Goal: Task Accomplishment & Management: Use online tool/utility

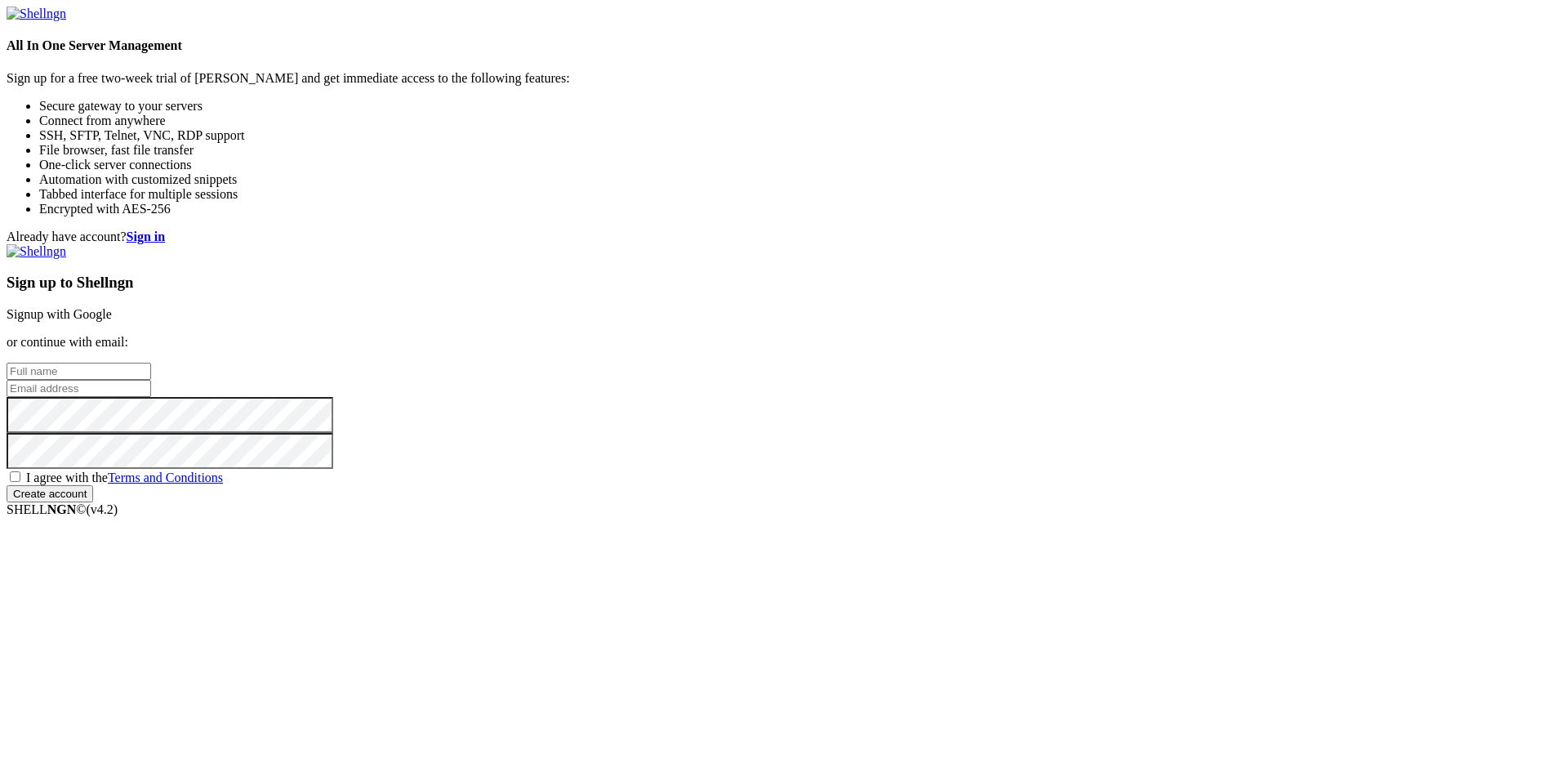
click at [151, 362] on input "text" at bounding box center [79, 371] width 144 height 17
type input "Giulianna Diaz"
click at [151, 380] on input "email" at bounding box center [79, 389] width 144 height 17
type input "g.diaz79@alumnos.santotomas.cl"
click at [223, 484] on span "I agree with the Terms and Conditions" at bounding box center [125, 478] width 197 height 14
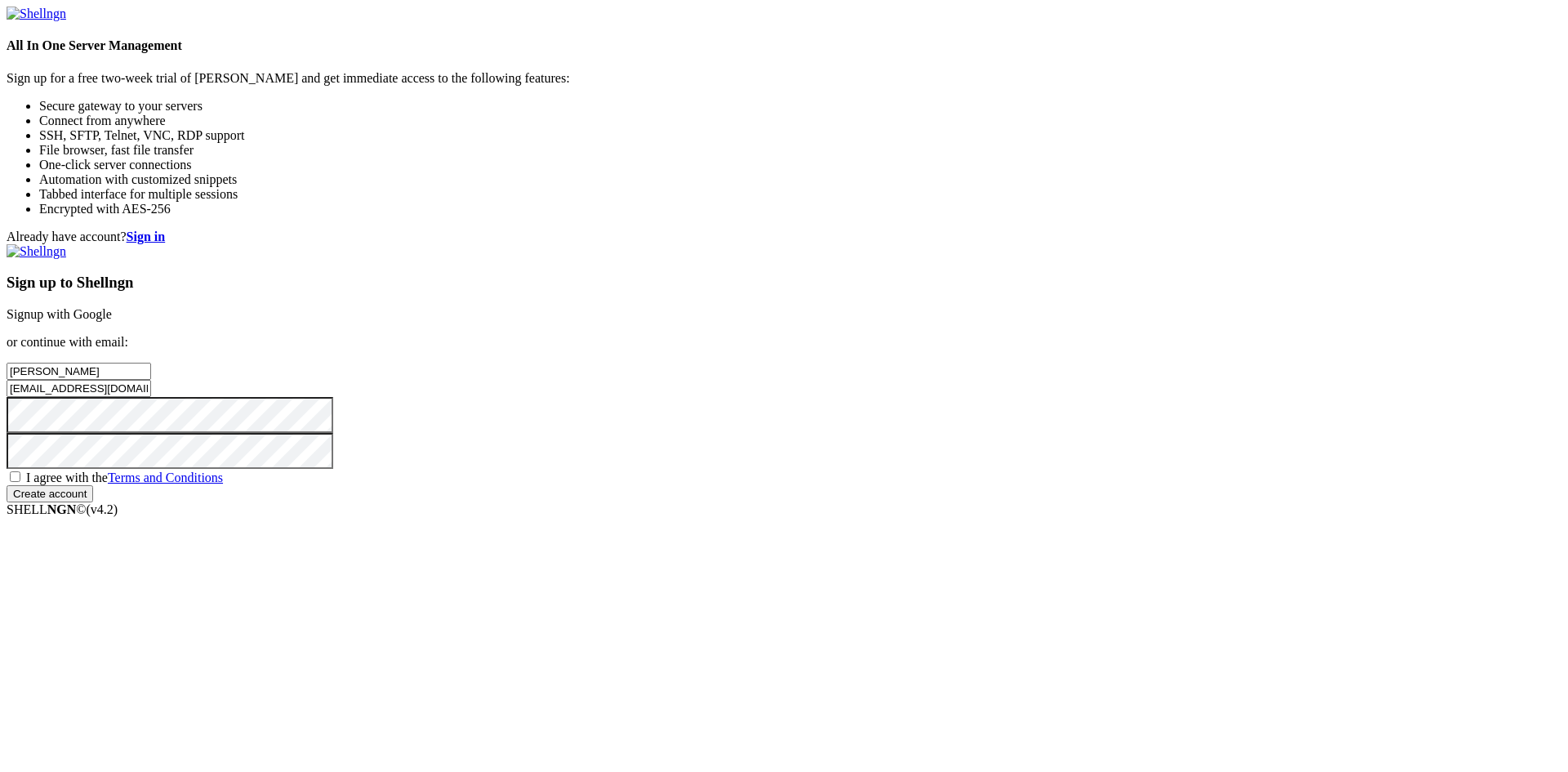
click at [20, 482] on input "I agree with the Terms and Conditions" at bounding box center [15, 477] width 11 height 11
checkbox input "true"
click at [93, 502] on input "Create account" at bounding box center [50, 494] width 86 height 17
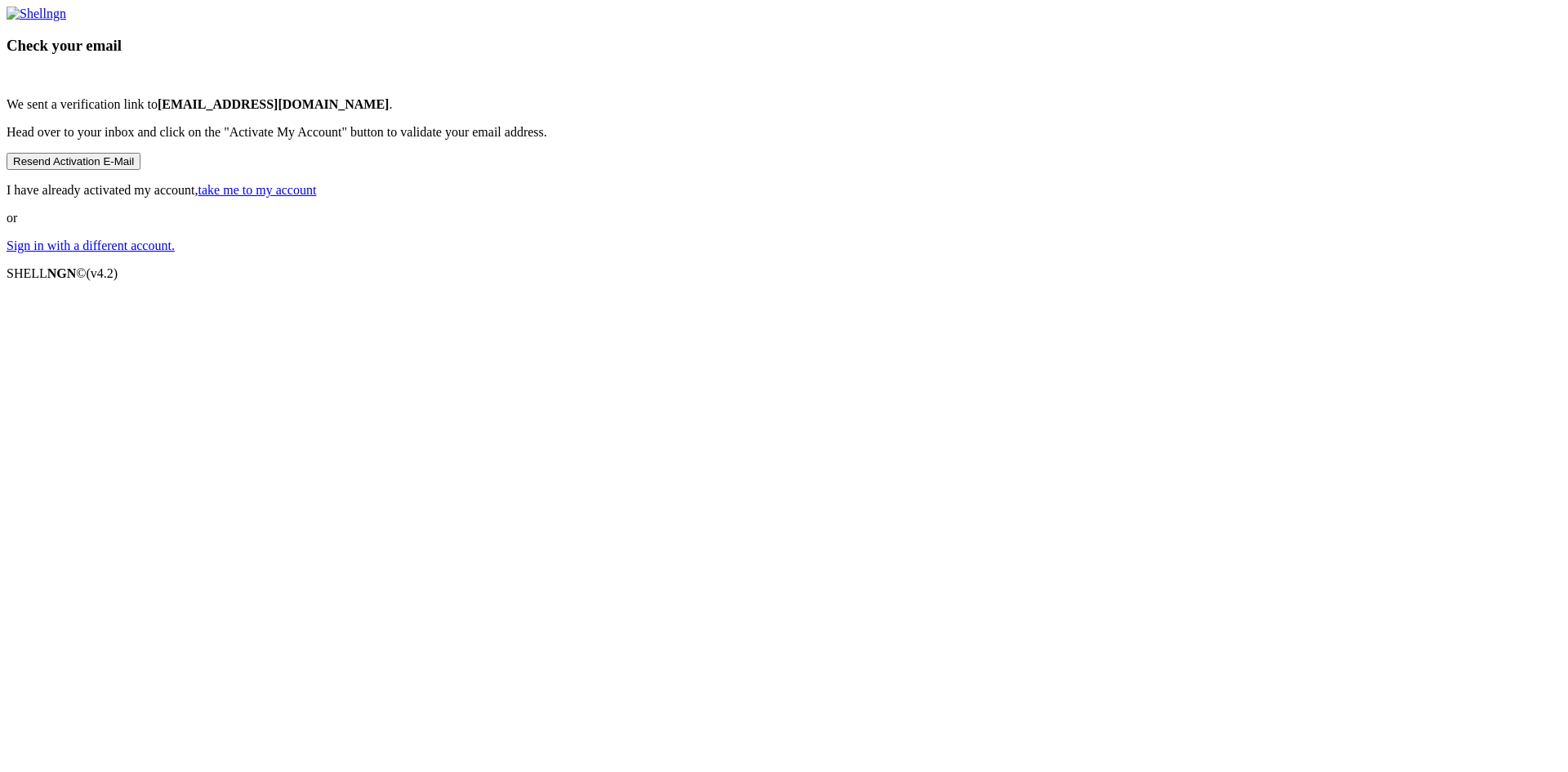
click at [141, 170] on button "Resend Activation E-Mail" at bounding box center [74, 161] width 134 height 17
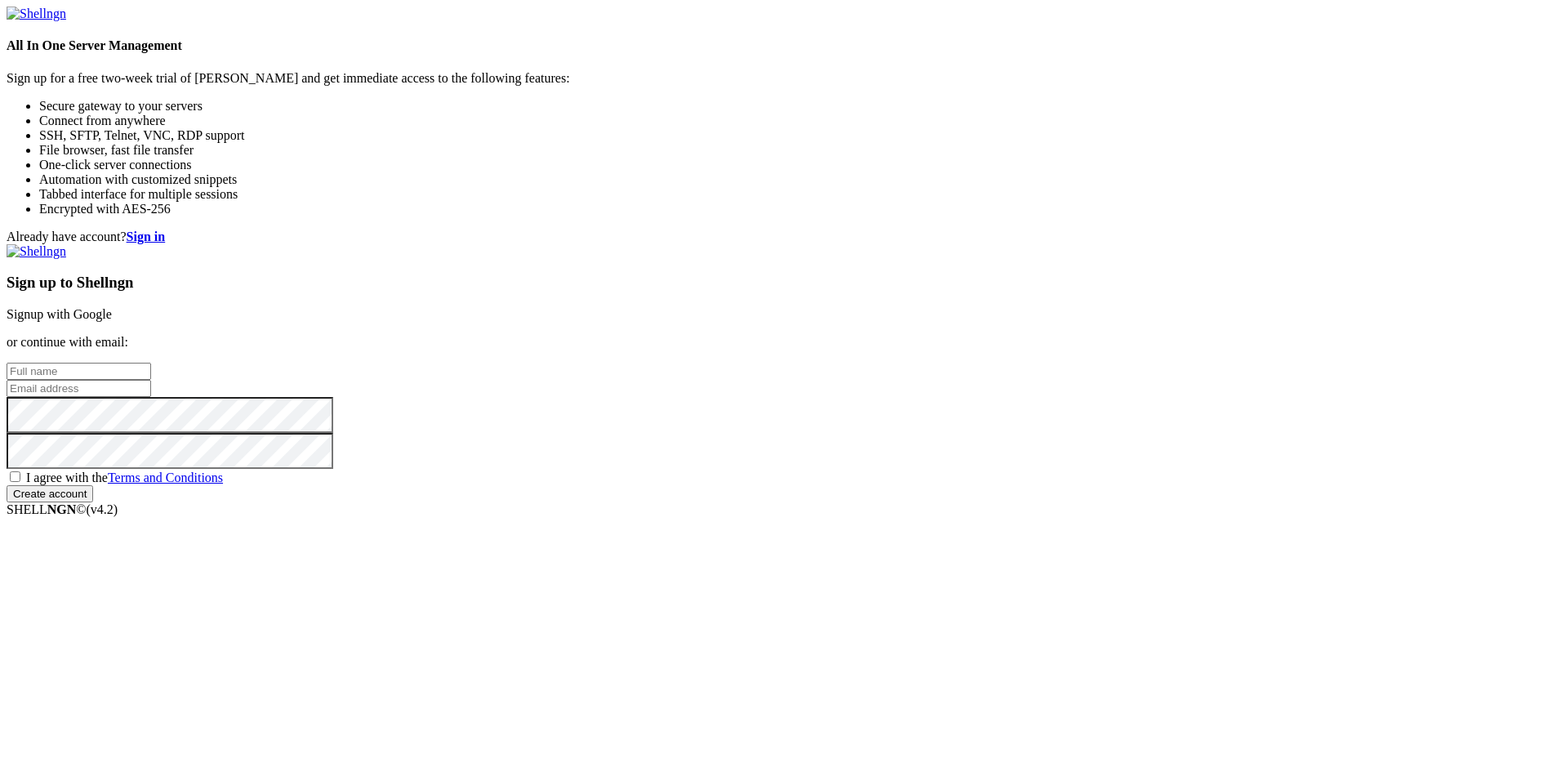
click at [112, 307] on link "Signup with Google" at bounding box center [59, 314] width 105 height 14
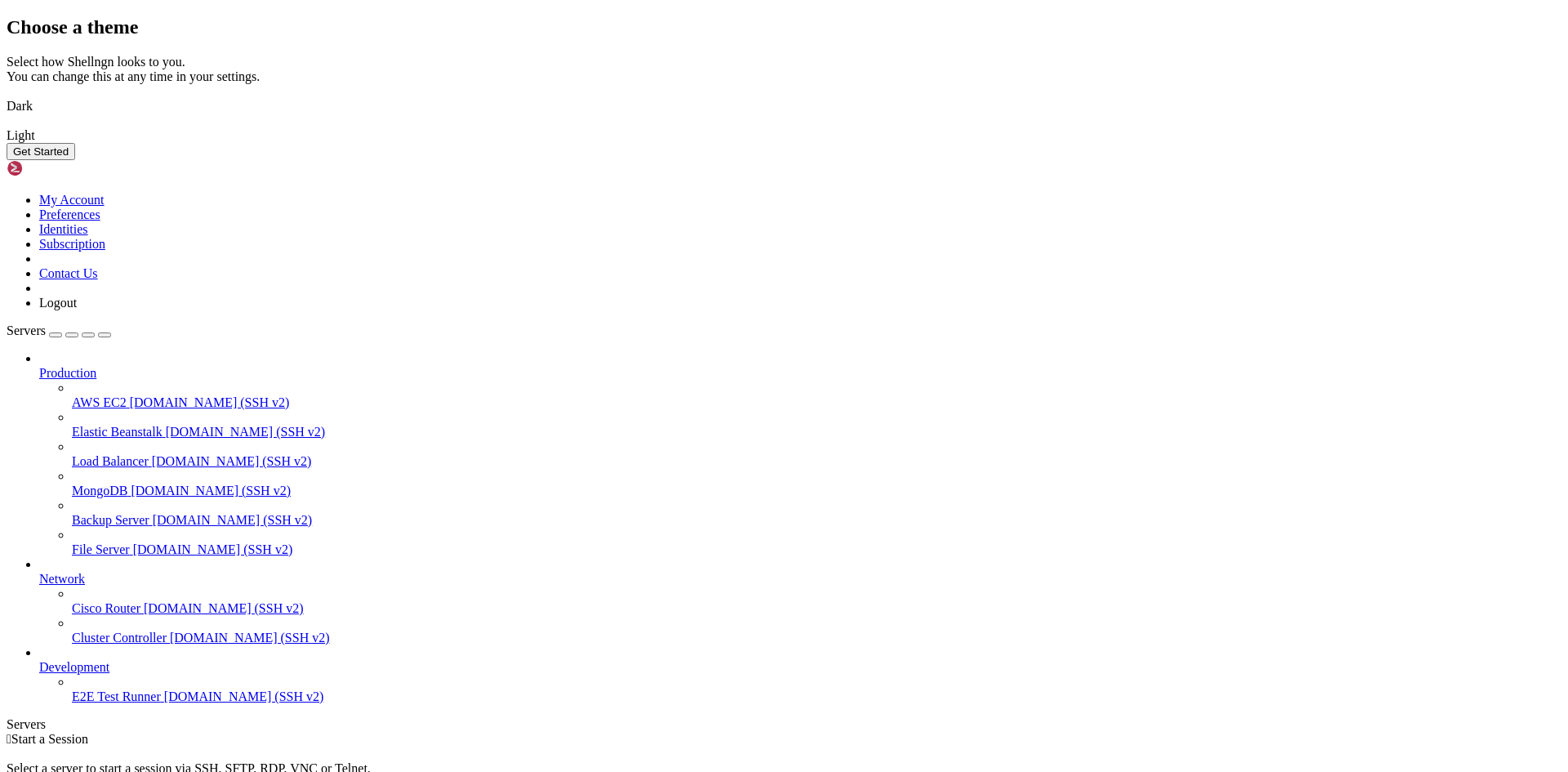
click at [7, 96] on img at bounding box center [7, 96] width 0 height 0
click at [75, 160] on button "Get Started" at bounding box center [41, 151] width 69 height 17
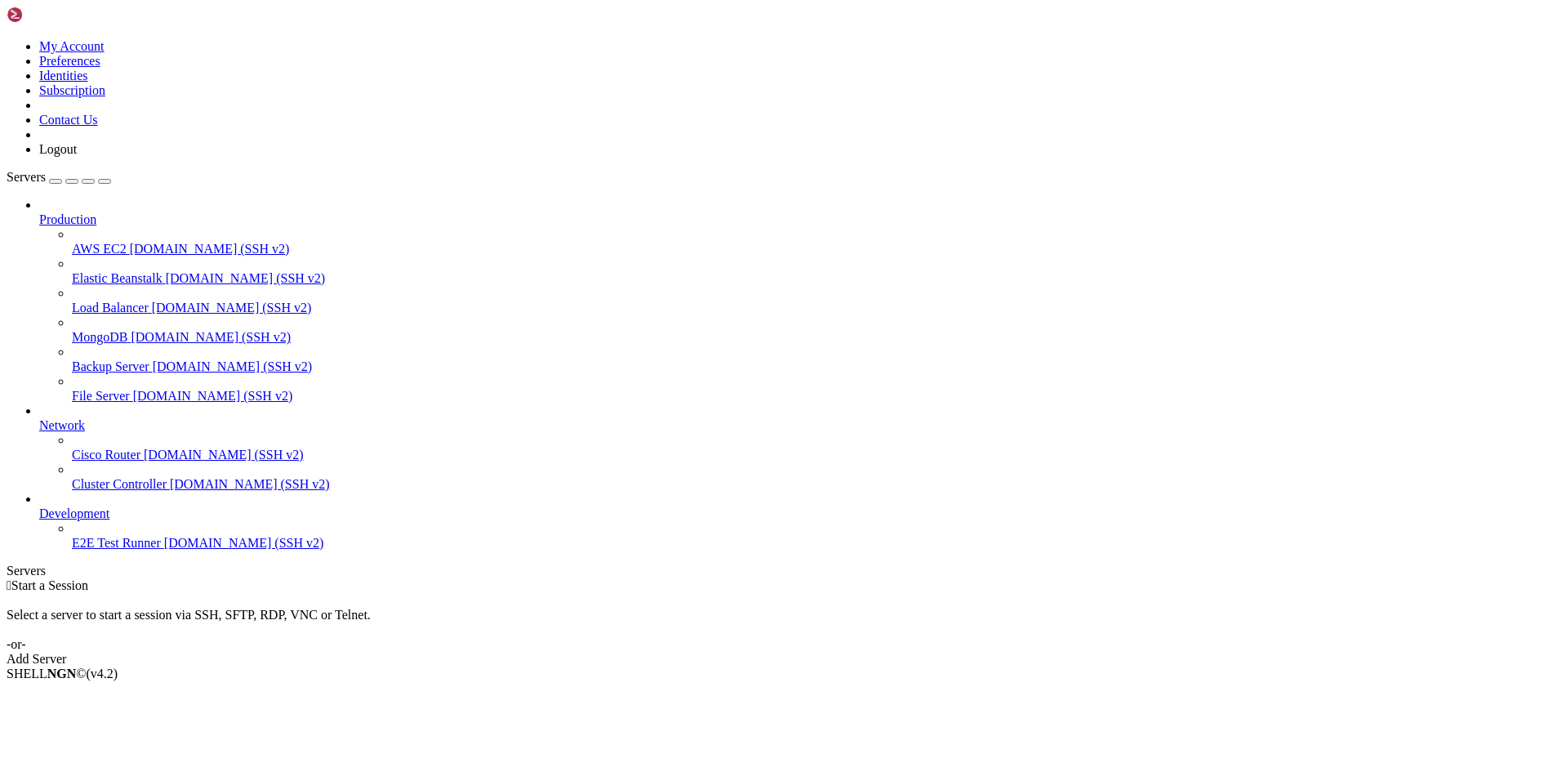
click at [55, 182] on div "button" at bounding box center [55, 182] width 0 height 0
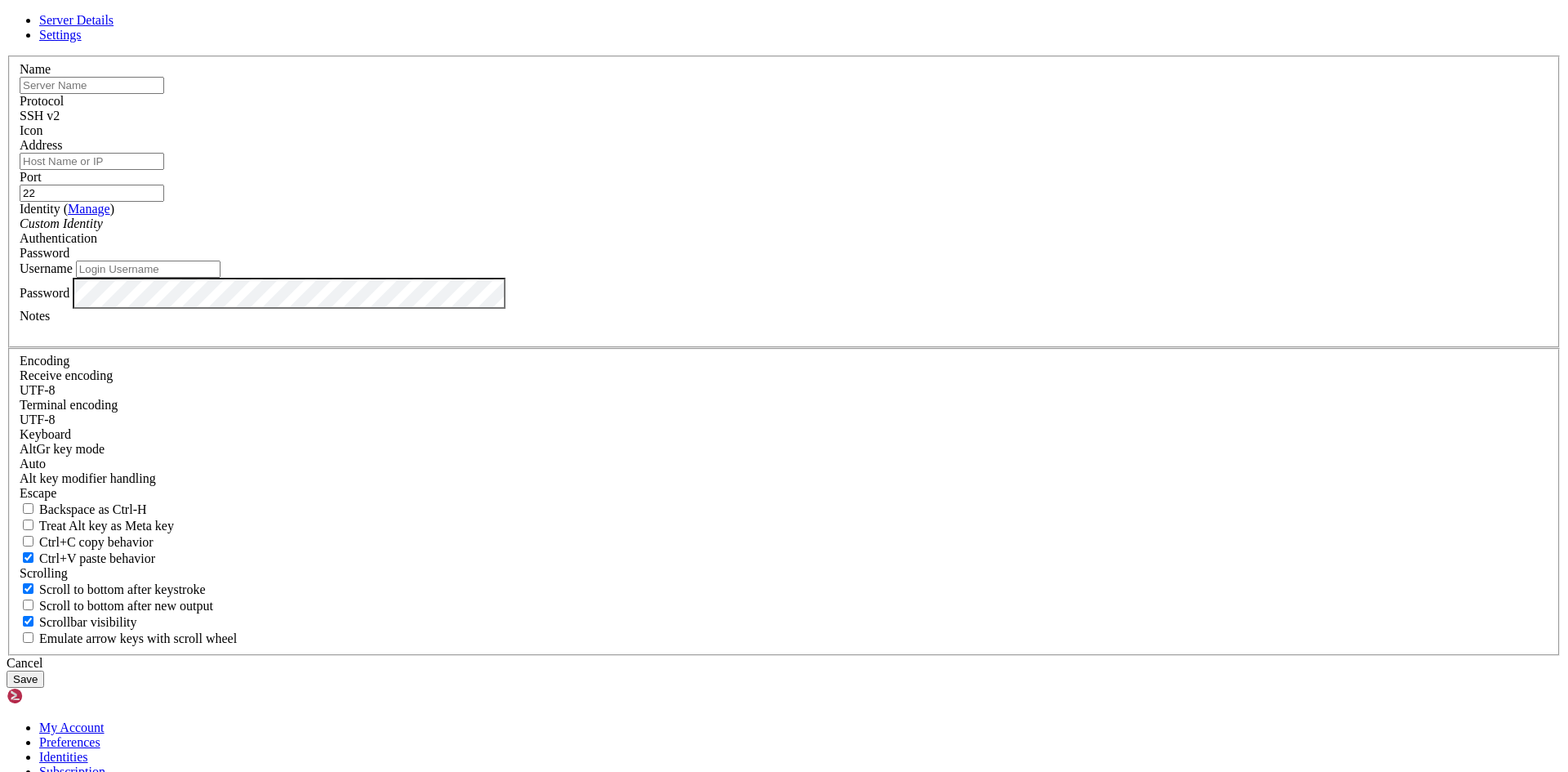
click at [165, 94] on input "text" at bounding box center [92, 86] width 144 height 17
type input "Nube"
click at [165, 170] on input "Address" at bounding box center [92, 161] width 144 height 17
paste input "[TECHNICAL_ID]"
type input "[TECHNICAL_ID]"
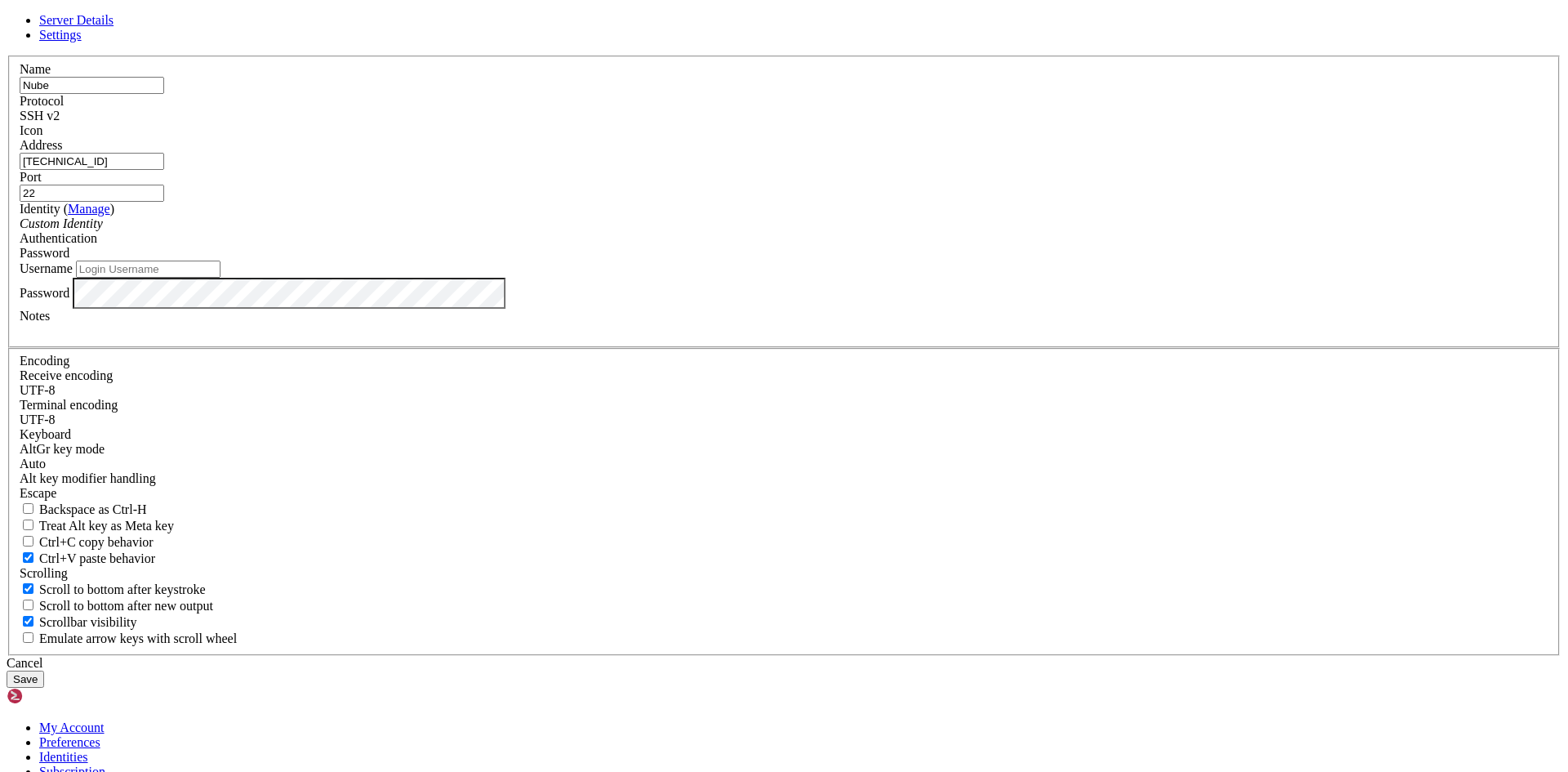
click at [708, 231] on div "Custom Identity" at bounding box center [784, 223] width 1528 height 14
click at [929, 260] on div "Password" at bounding box center [784, 253] width 1528 height 14
click at [73, 275] on label "Username" at bounding box center [46, 268] width 53 height 14
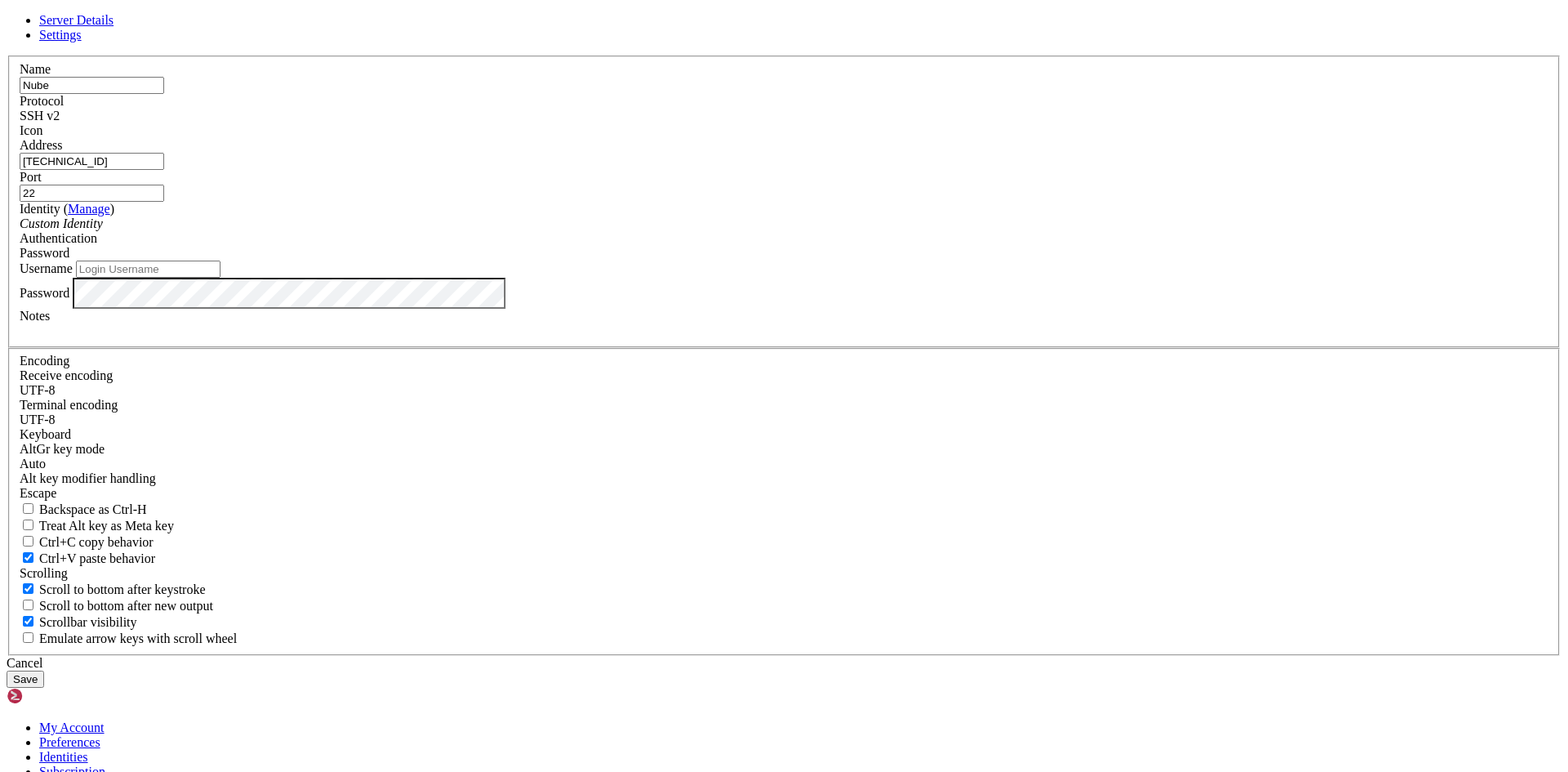
click at [220, 277] on input "Username" at bounding box center [148, 269] width 144 height 17
type input "[PERSON_NAME]"
click at [44, 670] on button "Save" at bounding box center [25, 679] width 37 height 17
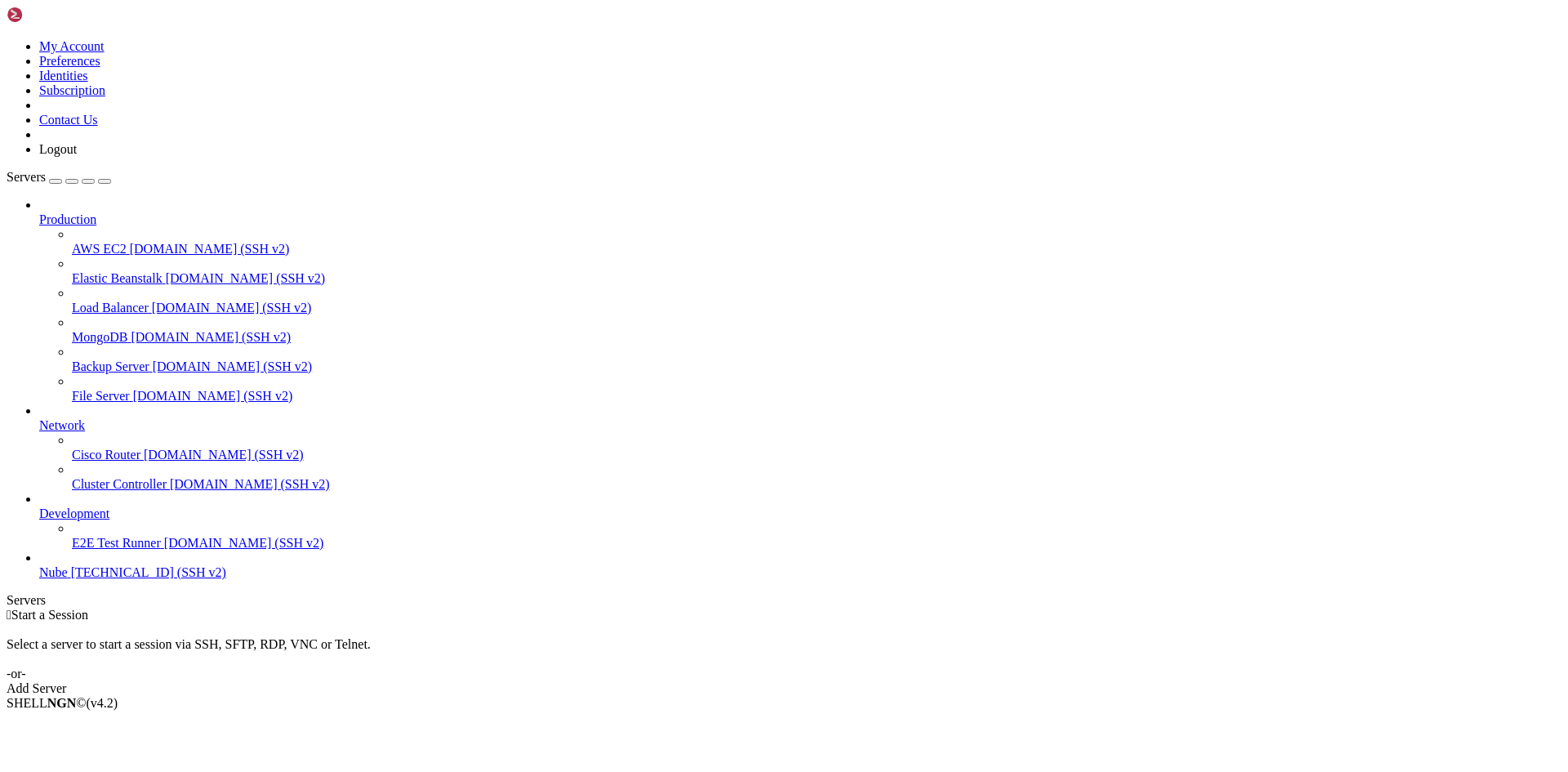
click at [1361, 607] on div " Start a Session Select a server to start a session via SSH, SFTP, RDP, VNC or…" at bounding box center [784, 652] width 1554 height 88
click at [92, 579] on span "[TECHNICAL_ID] (SSH v2)" at bounding box center [148, 572] width 155 height 14
click at [123, 579] on span "[TECHNICAL_ID] (SSH v2)" at bounding box center [148, 572] width 155 height 14
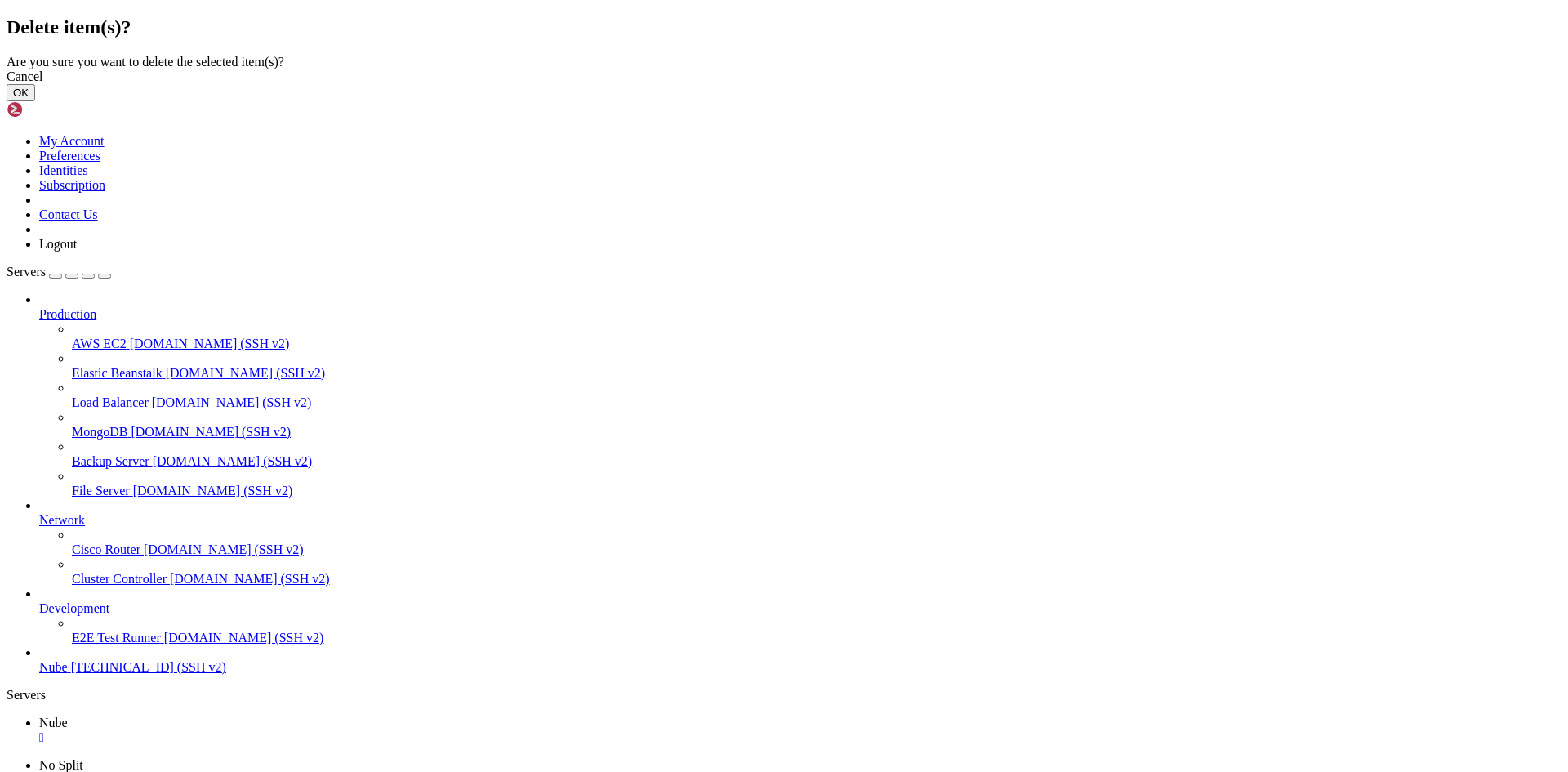
click at [35, 101] on button "OK" at bounding box center [21, 92] width 29 height 17
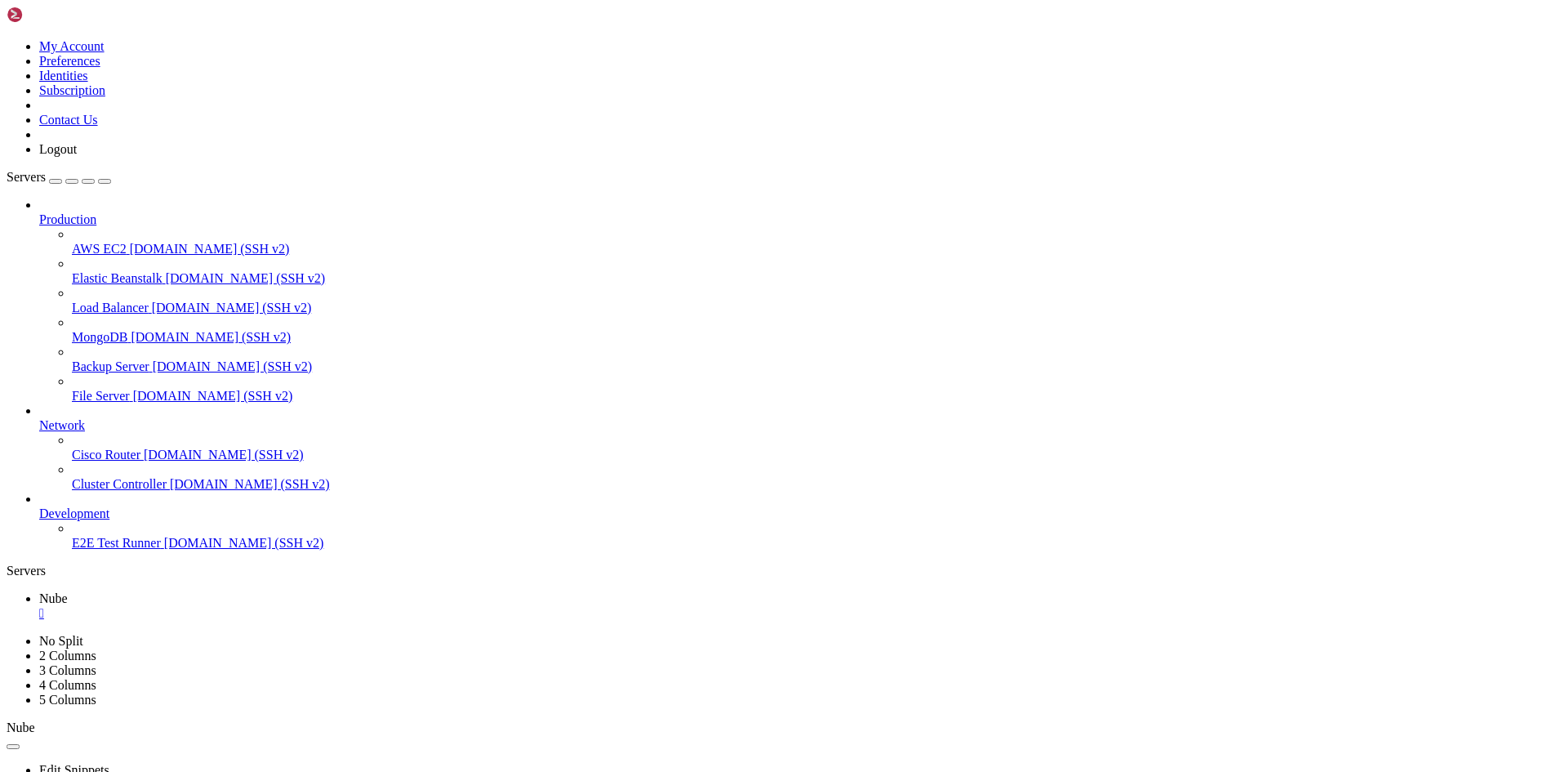
click at [62, 179] on button "button" at bounding box center [55, 182] width 13 height 5
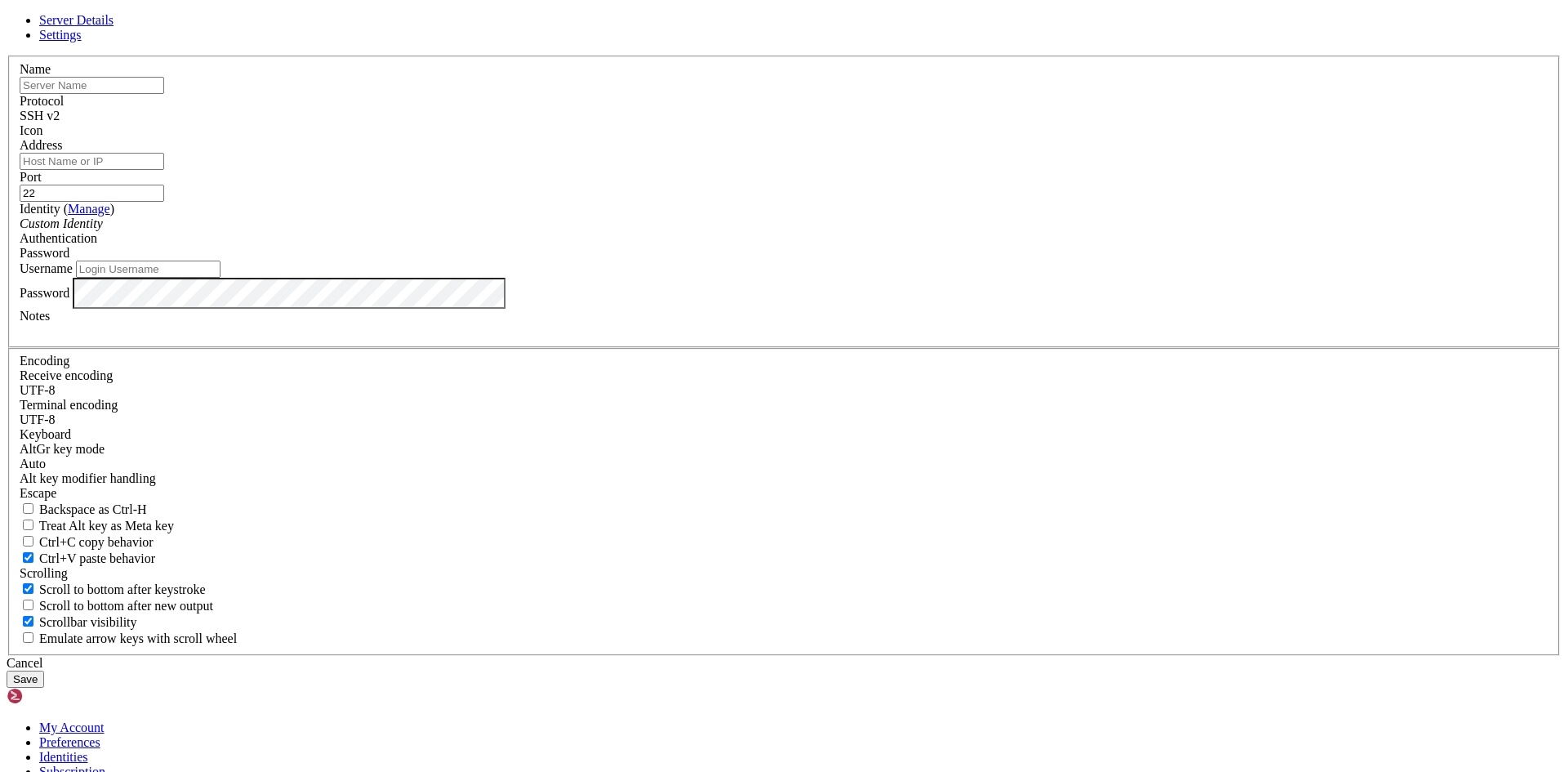
type input "[PERSON_NAME]"
click at [165, 94] on input "text" at bounding box center [92, 86] width 144 height 17
type input "Nube"
click at [155, 450] on div "Server Details Settings Name Nube Protocol SSH v2 Icon" at bounding box center [784, 350] width 1554 height 674
click at [165, 170] on input "Address" at bounding box center [92, 161] width 144 height 17
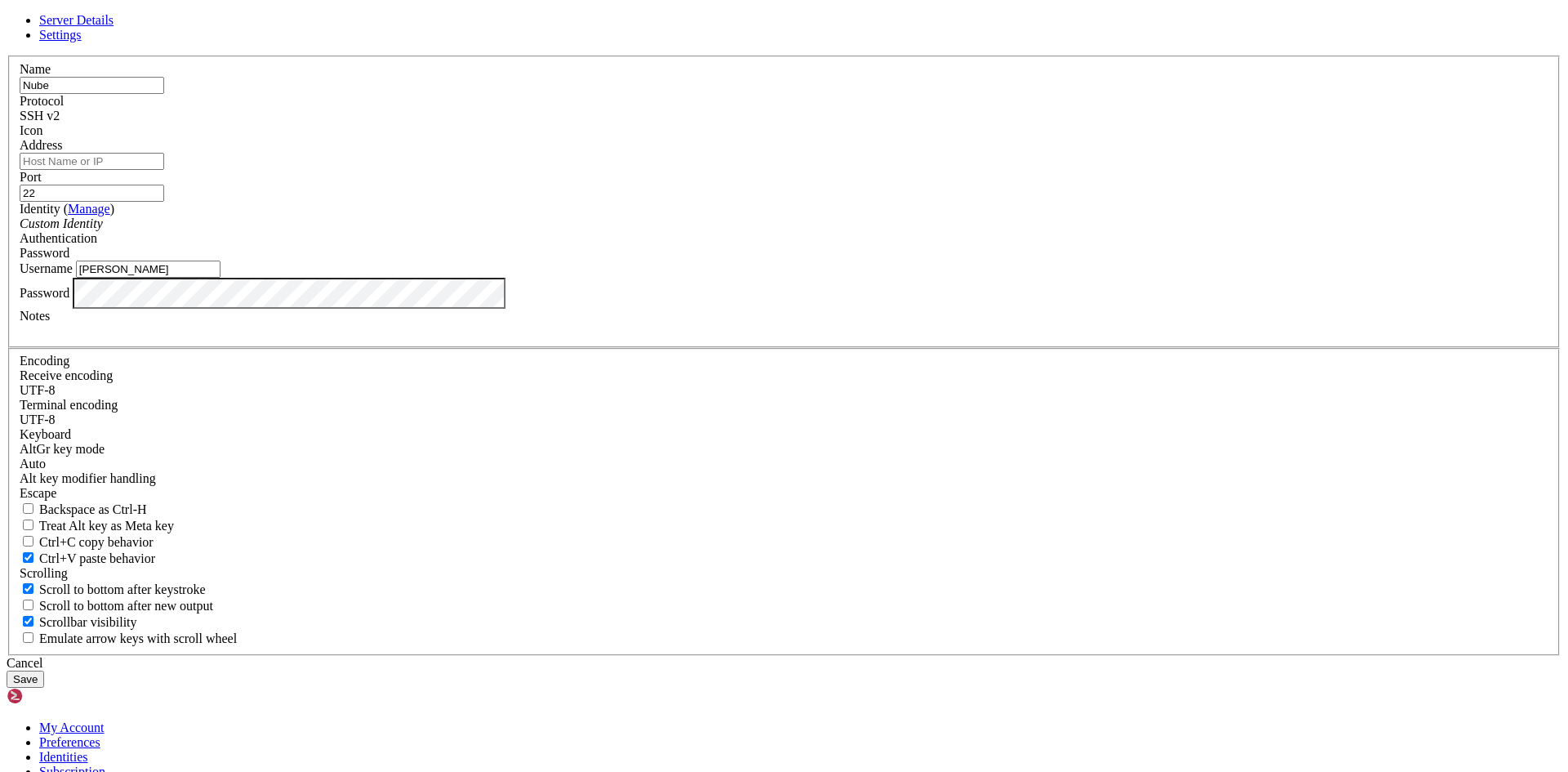
type input "[TECHNICAL_ID]"
click at [661, 309] on div "Password" at bounding box center [784, 293] width 1528 height 31
click at [44, 670] on button "Save" at bounding box center [25, 679] width 37 height 17
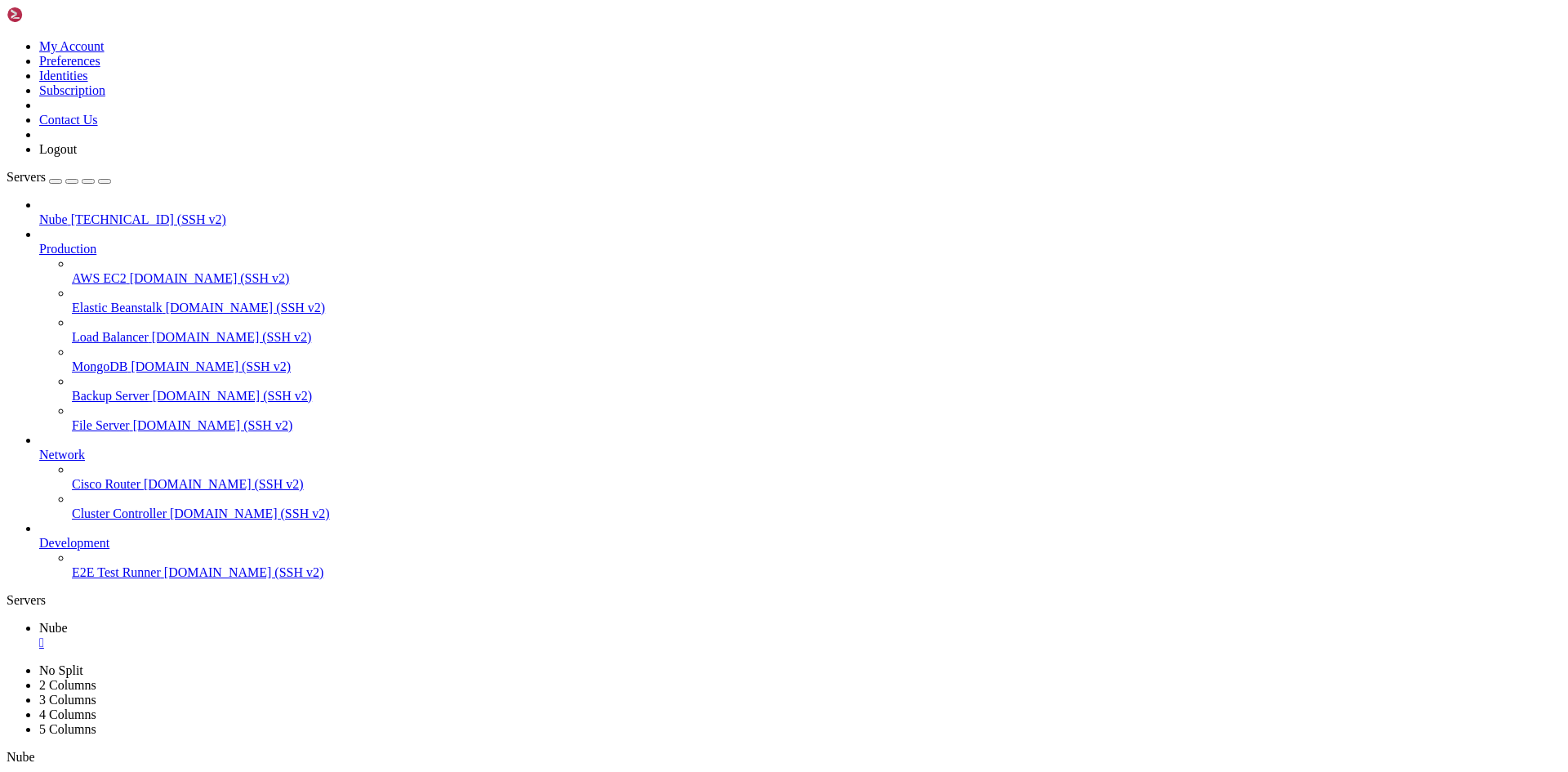
click at [68, 212] on span "Nube" at bounding box center [53, 219] width 29 height 14
click at [39, 621] on icon at bounding box center [39, 628] width 0 height 14
click at [362, 665] on div "" at bounding box center [800, 672] width 1522 height 14
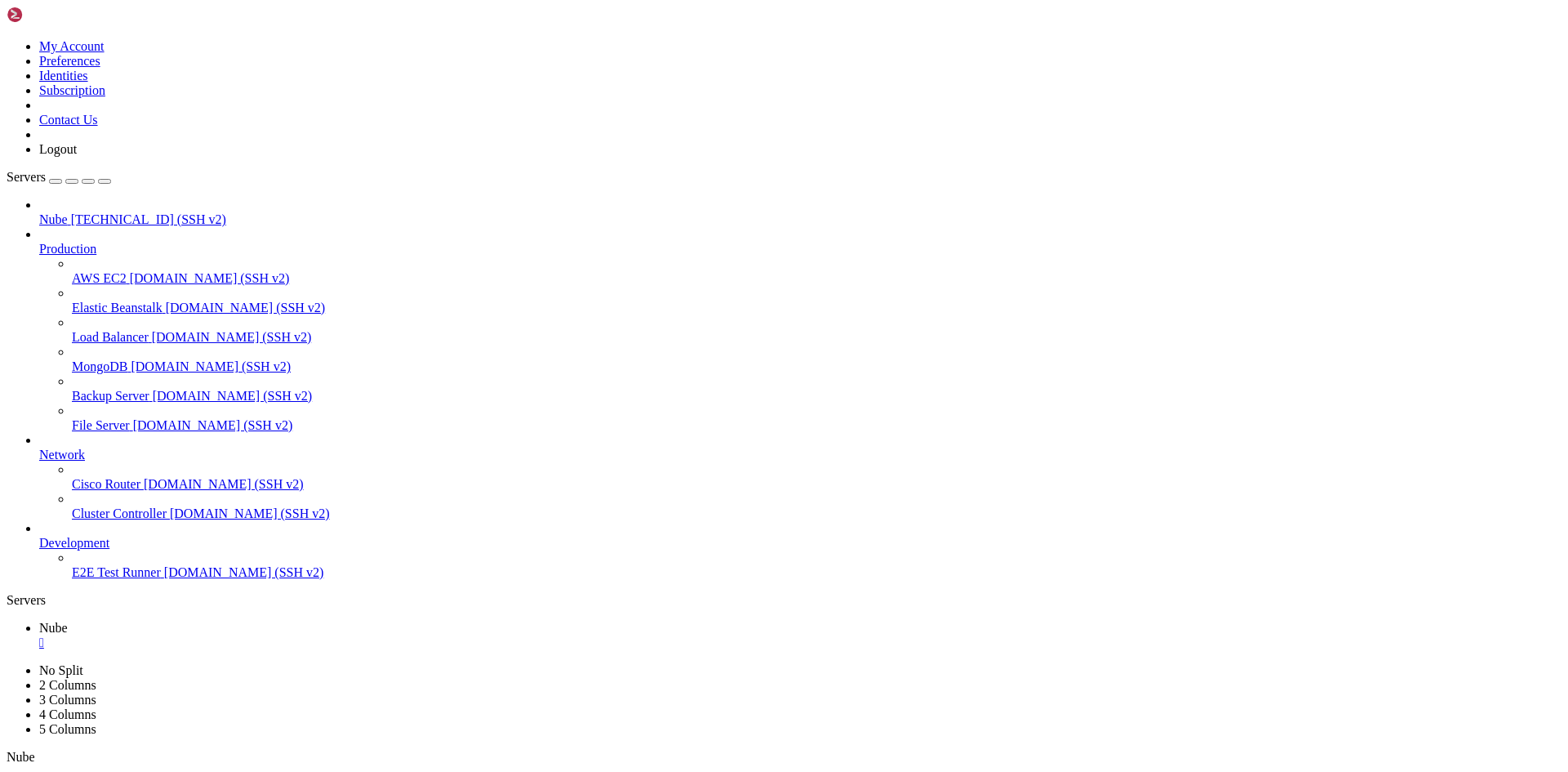
drag, startPoint x: 898, startPoint y: 285, endPoint x: 690, endPoint y: 210, distance: 221.1
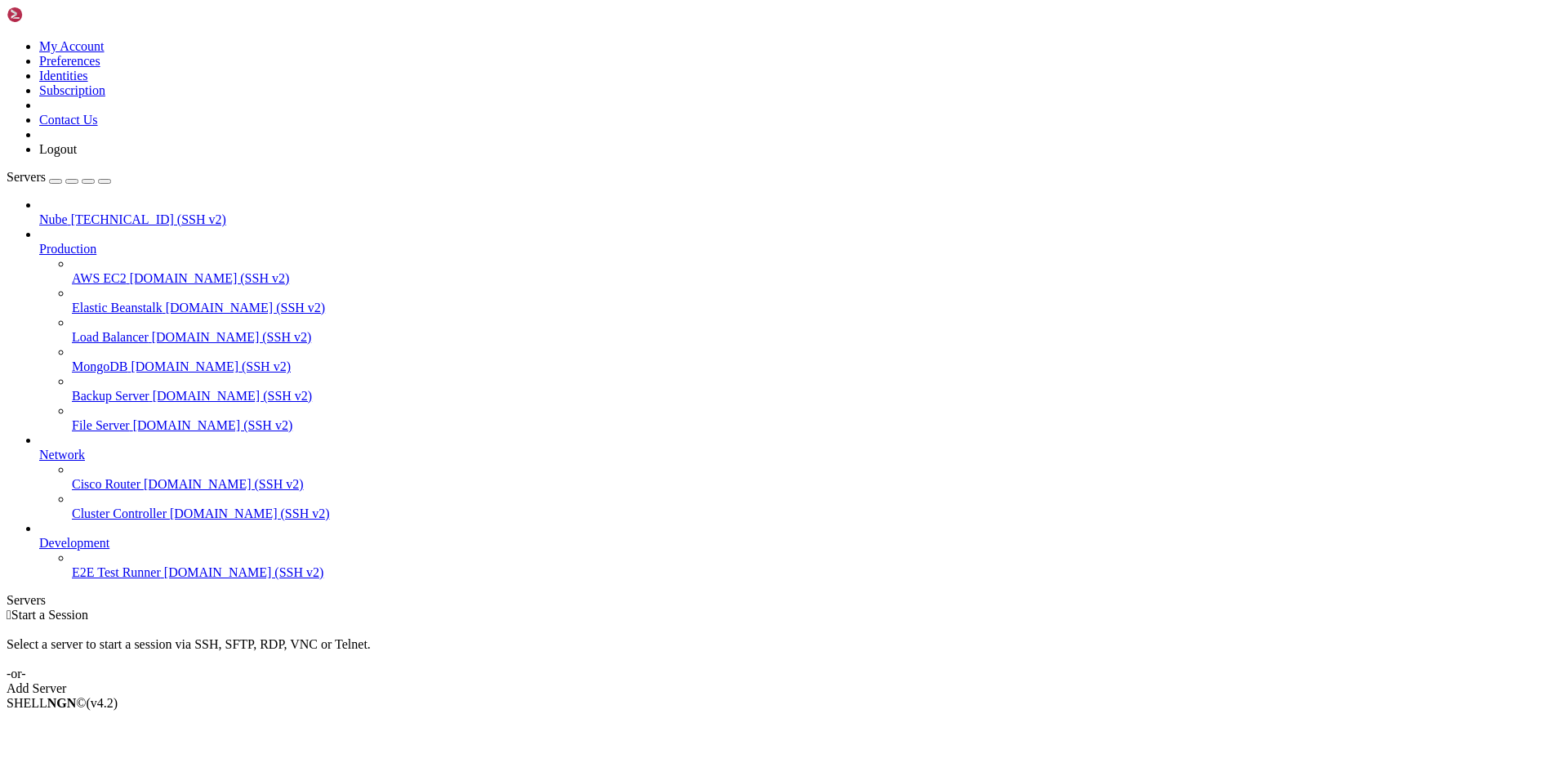
click at [80, 212] on span "[TECHNICAL_ID] (SSH v2)" at bounding box center [148, 219] width 155 height 14
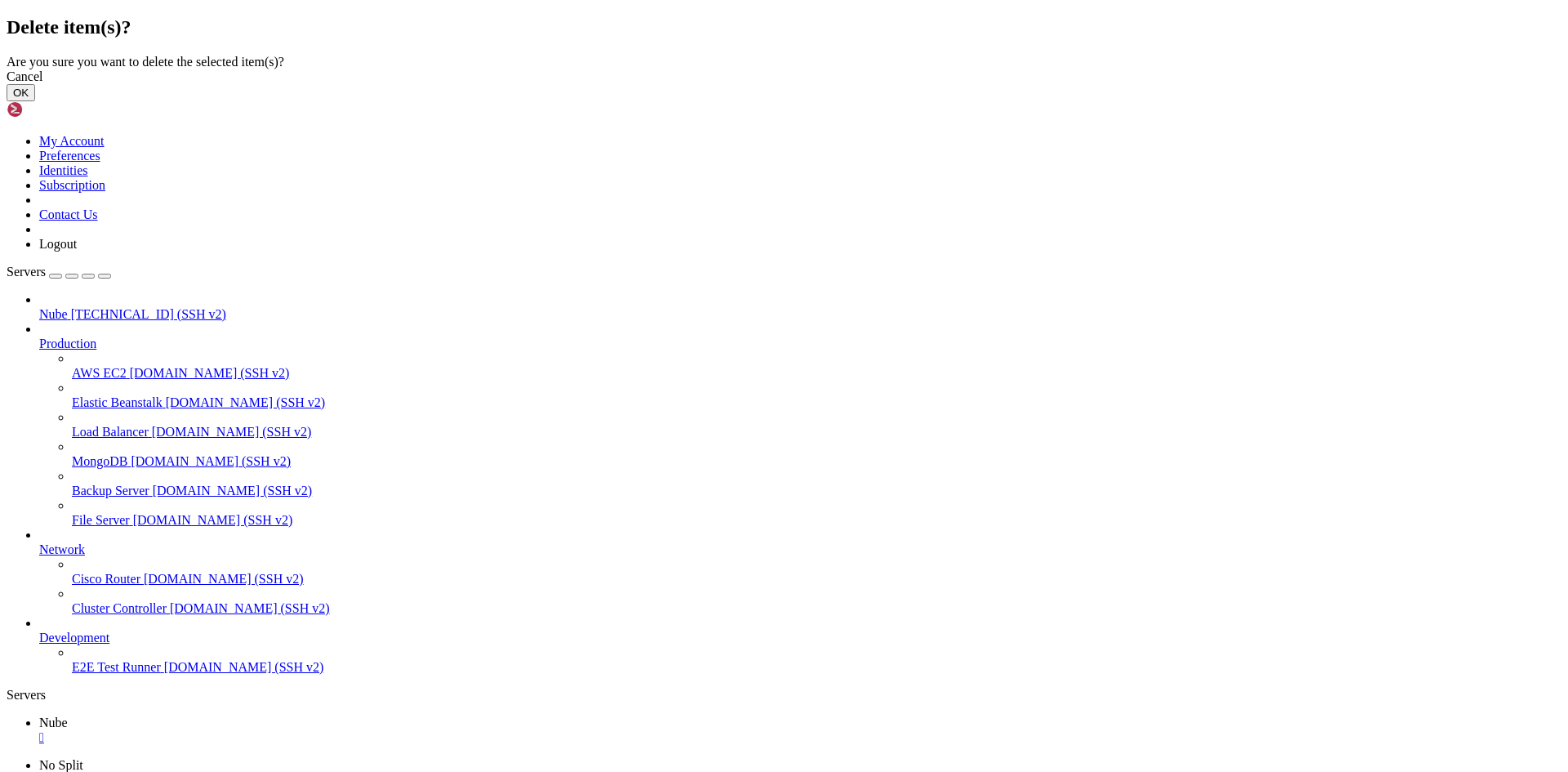
click at [35, 101] on button "OK" at bounding box center [21, 92] width 29 height 17
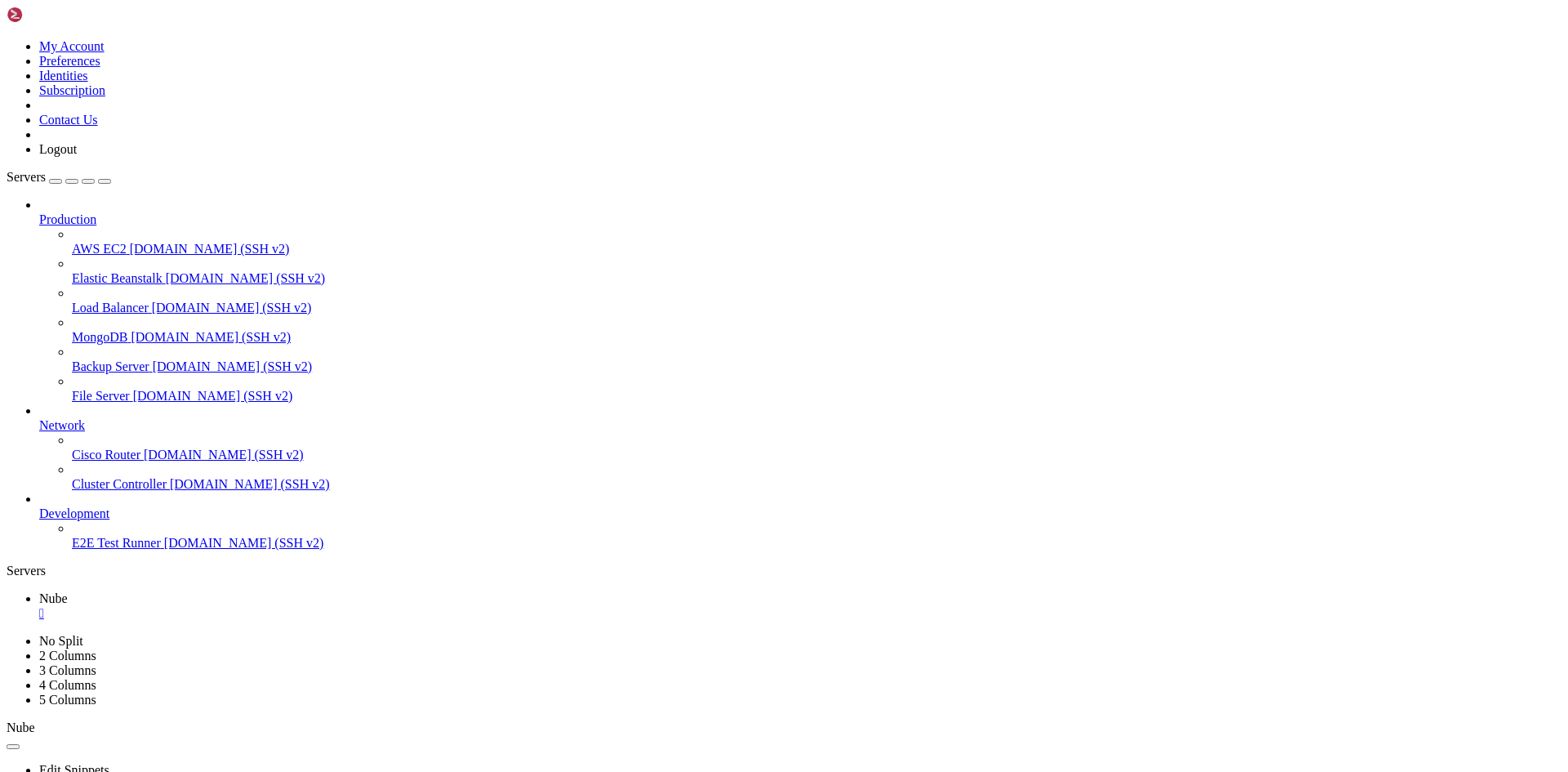
click at [55, 182] on div "button" at bounding box center [55, 182] width 0 height 0
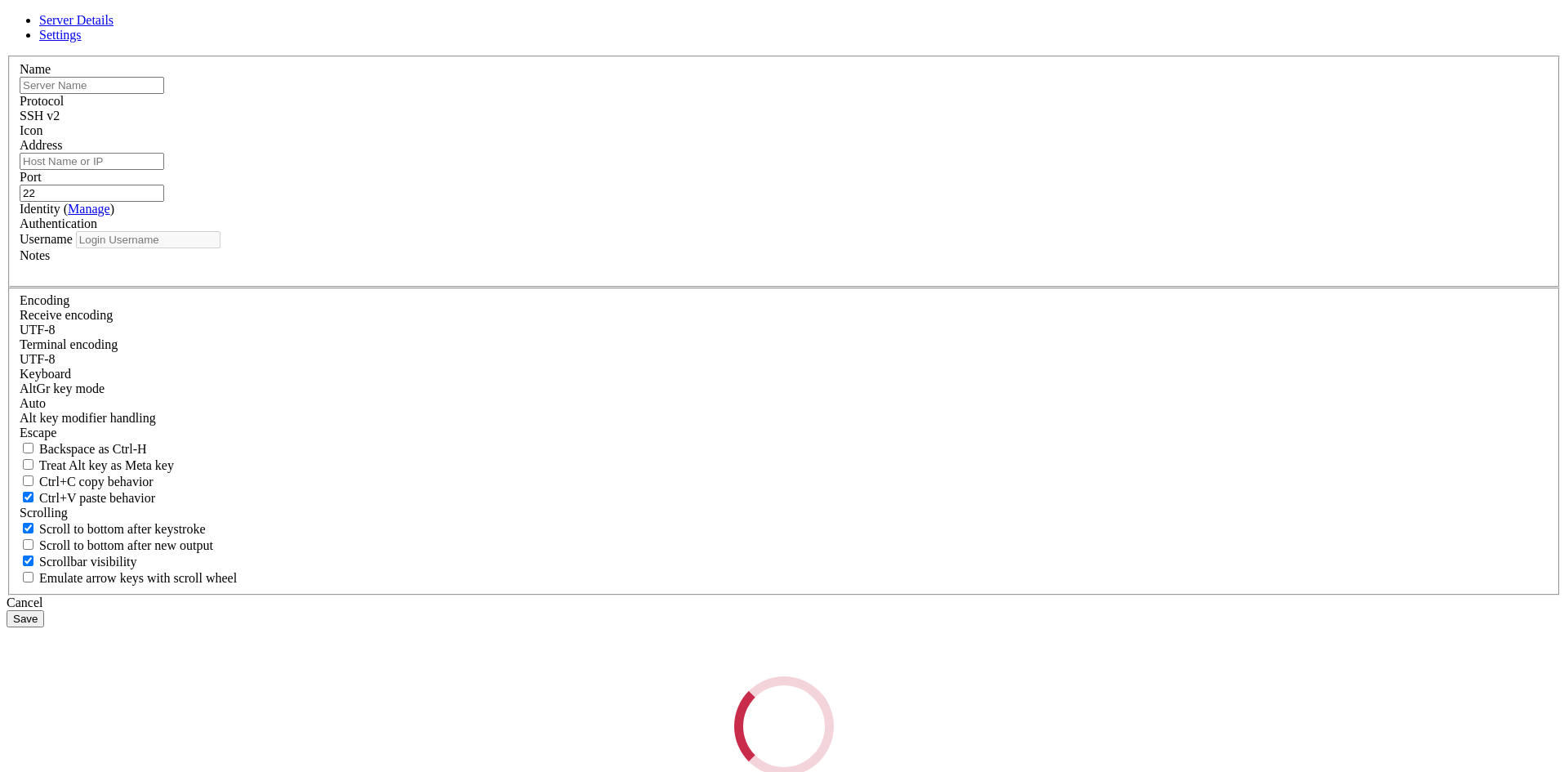
type input "[PERSON_NAME]"
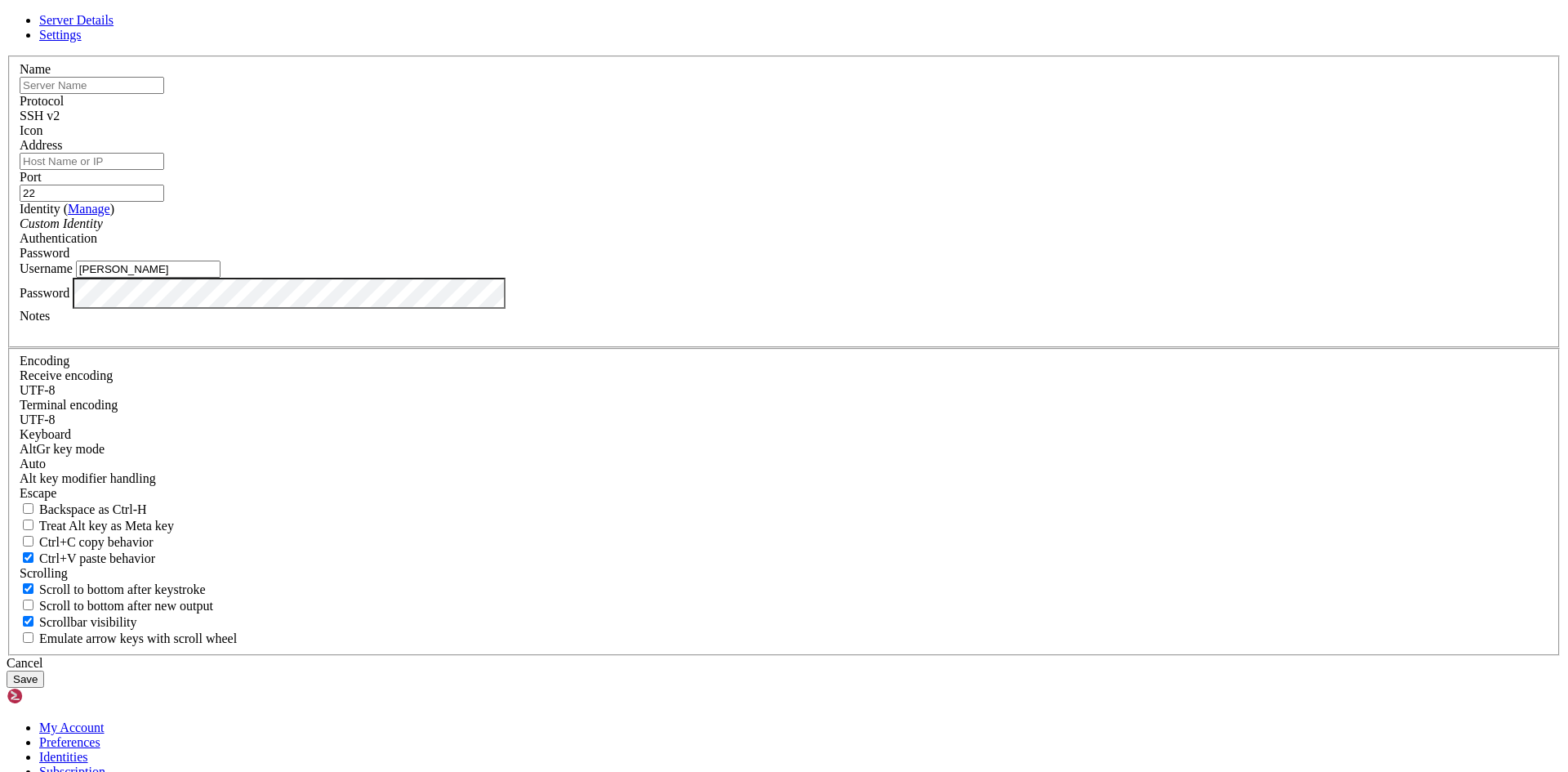
drag, startPoint x: 650, startPoint y: 405, endPoint x: 314, endPoint y: 406, distance: 336.0
click at [314, 406] on div "Server Details Settings Name Protocol SSH v2 Icon" at bounding box center [784, 350] width 1554 height 674
type input "Admin"
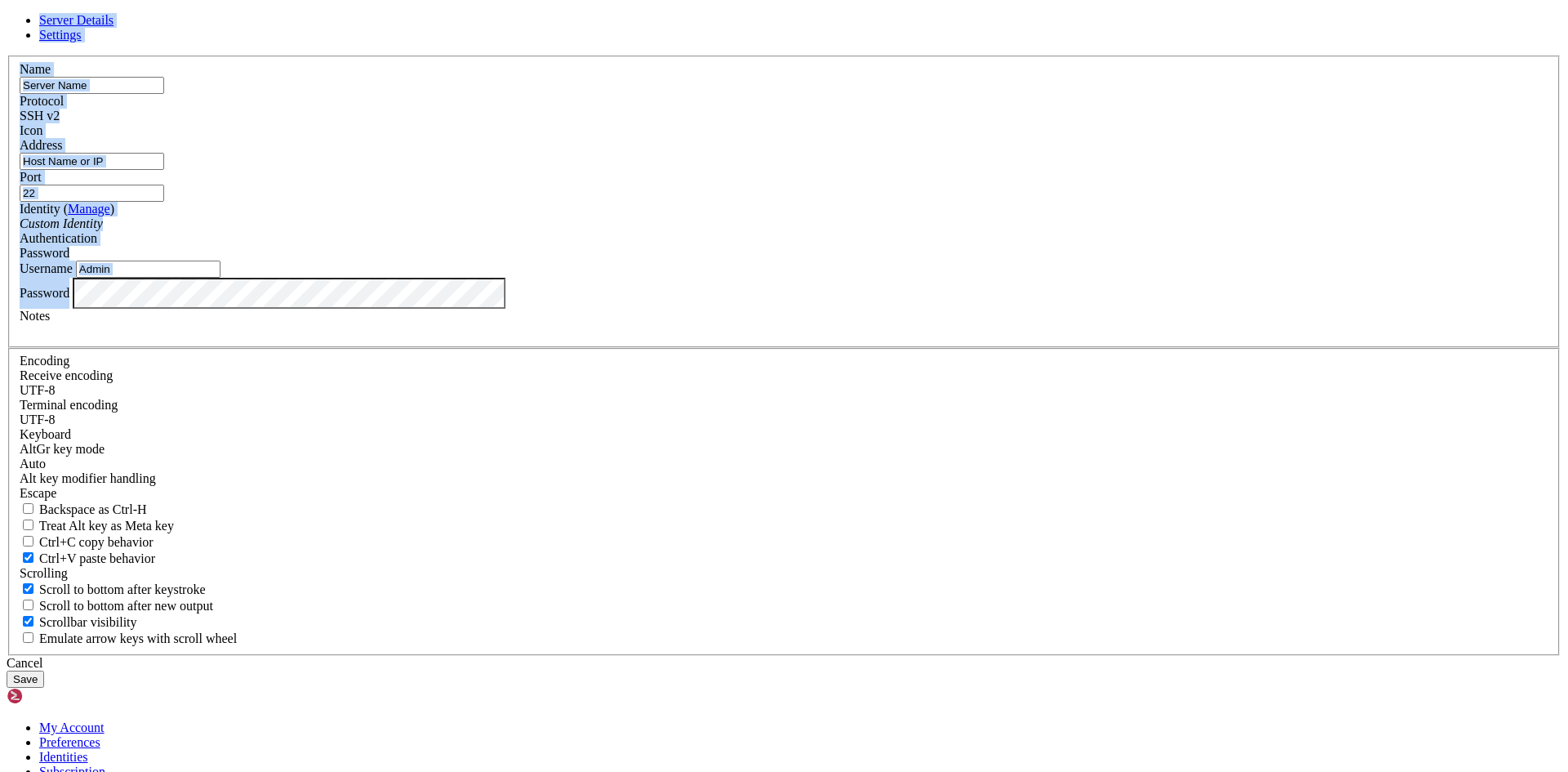
drag, startPoint x: 659, startPoint y: 457, endPoint x: 255, endPoint y: 493, distance: 405.6
click at [255, 493] on div "Server Details Settings Name Protocol SSH v2 Icon" at bounding box center [784, 350] width 1554 height 674
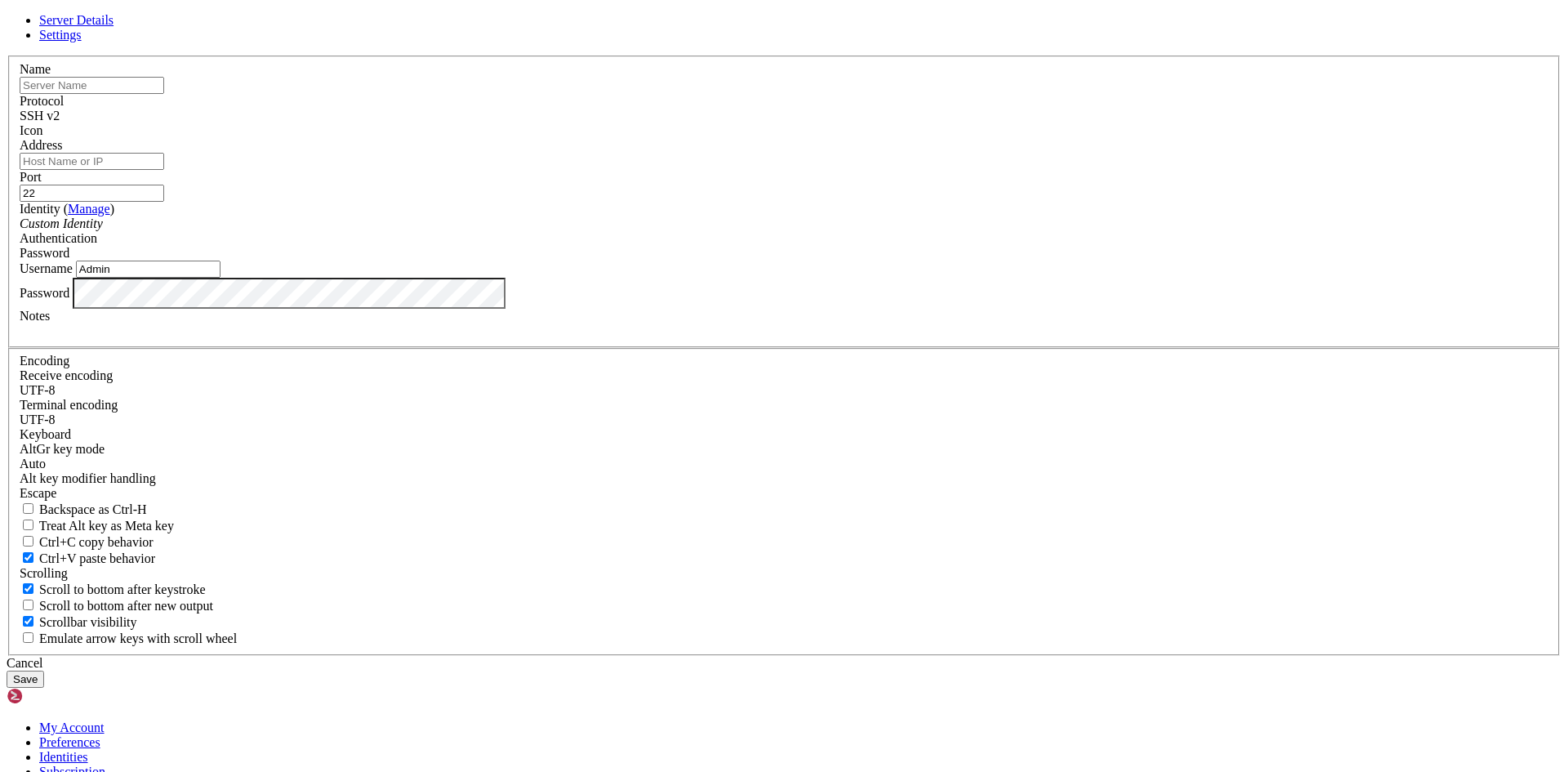
click at [256, 426] on div "Server Details Settings Name Protocol SSH v2 Icon" at bounding box center [784, 350] width 1554 height 674
click at [165, 170] on input "Address" at bounding box center [92, 161] width 144 height 17
paste input "[TECHNICAL_ID]"
type input "[TECHNICAL_ID]"
click at [165, 94] on input "text" at bounding box center [92, 86] width 144 height 17
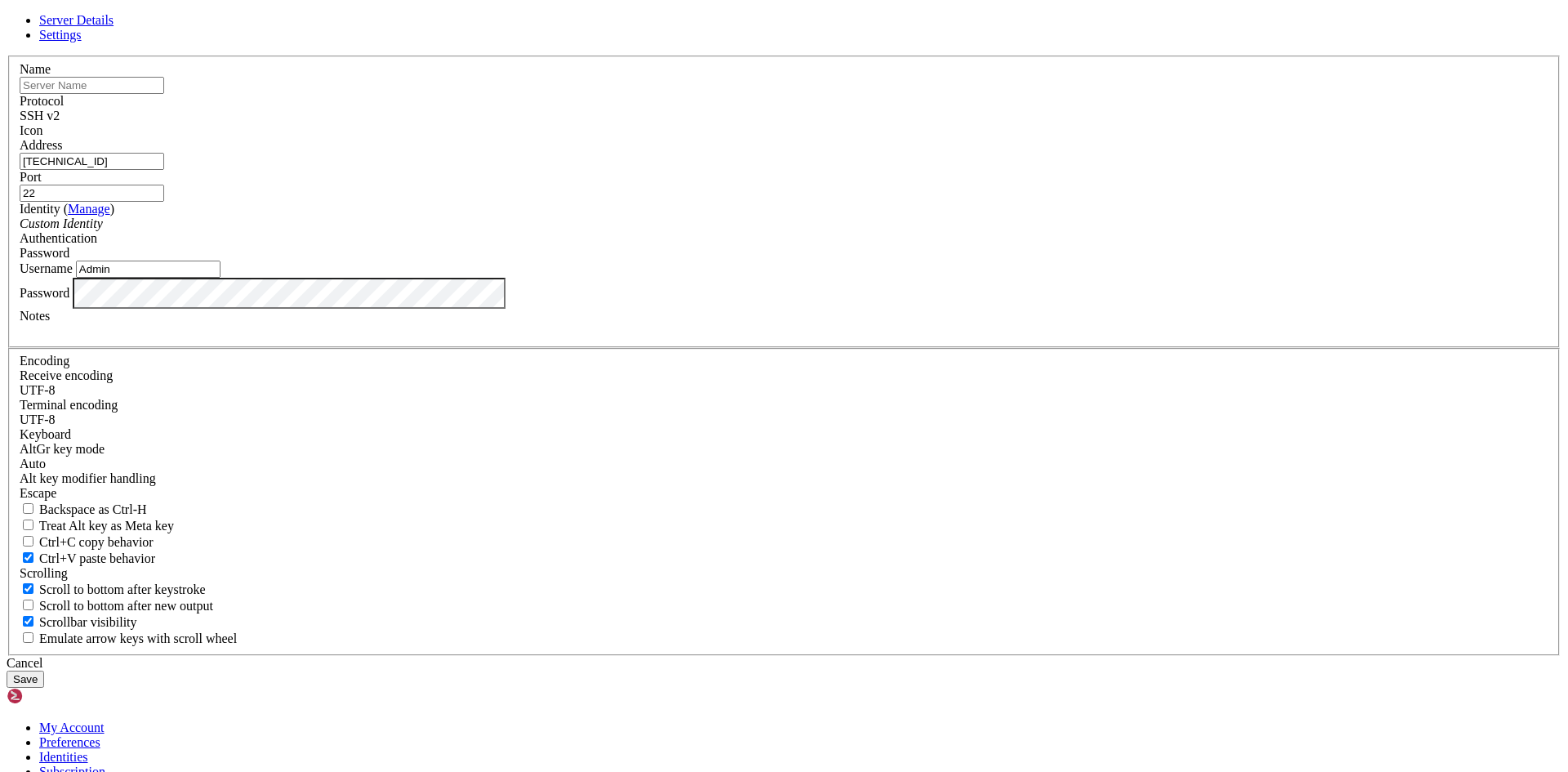
type input "Nube"
click at [44, 670] on button "Save" at bounding box center [25, 679] width 37 height 17
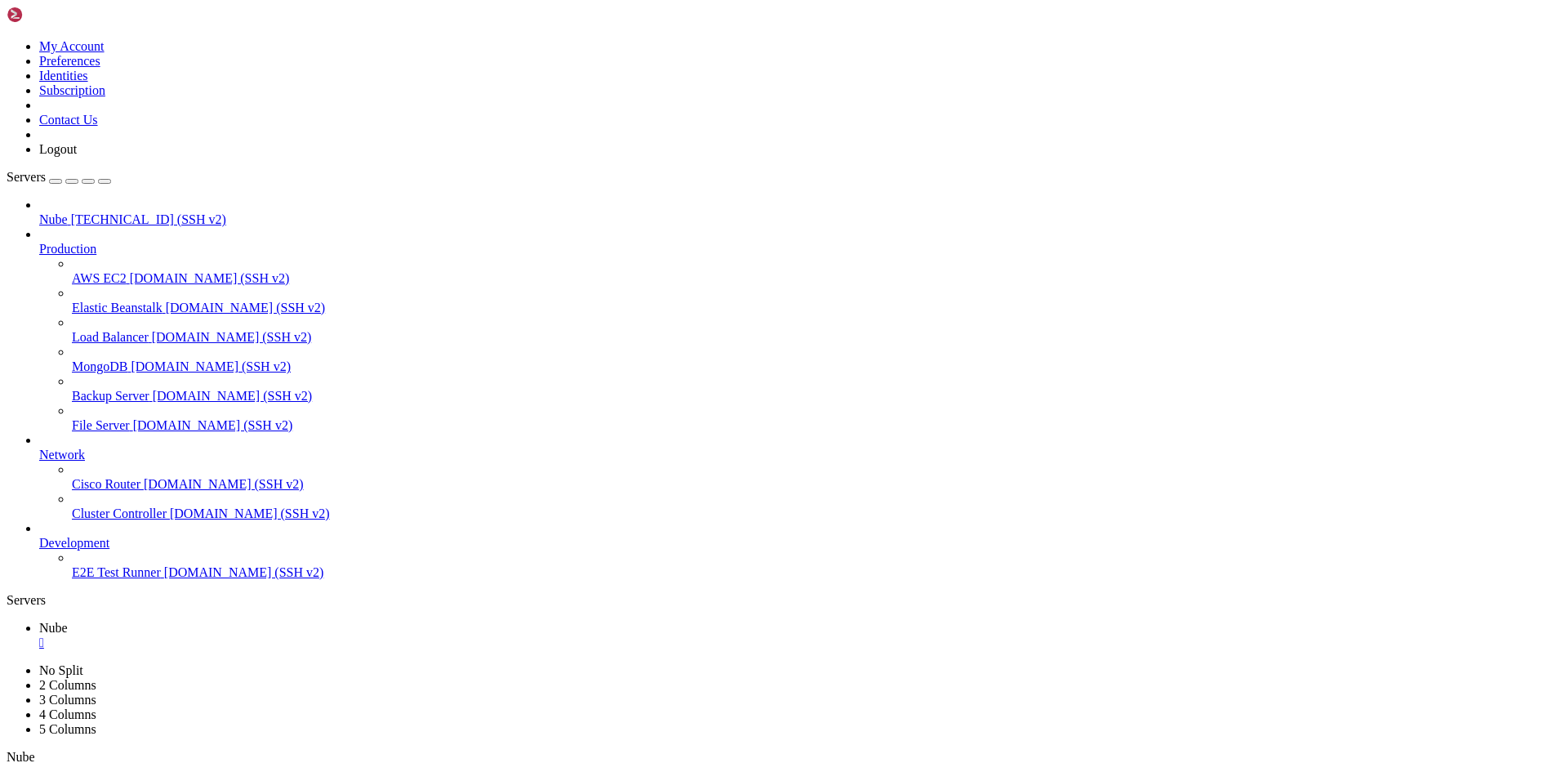
click at [68, 212] on span "Nube" at bounding box center [53, 219] width 29 height 14
click at [275, 635] on div "" at bounding box center [800, 642] width 1522 height 14
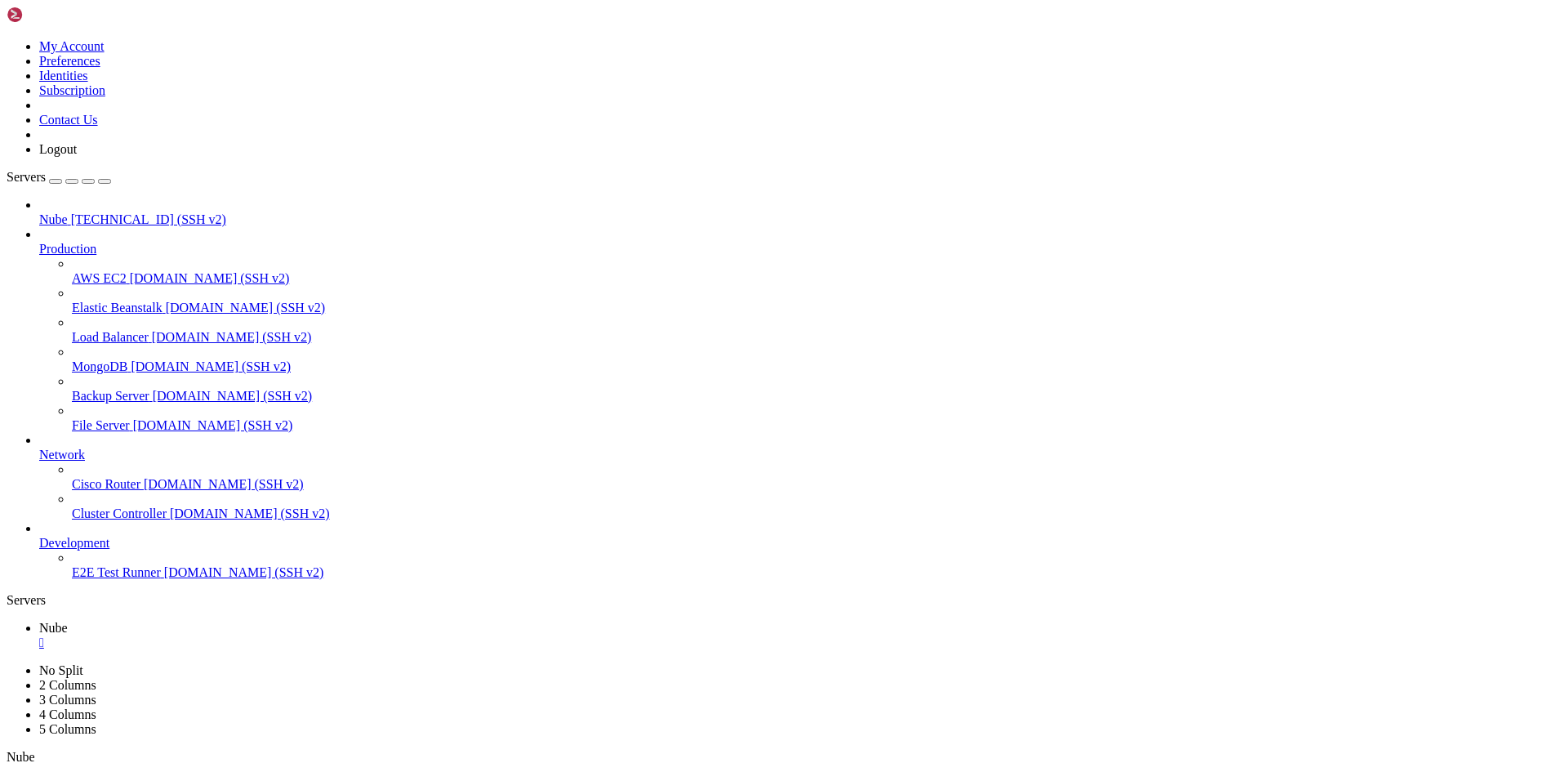
drag, startPoint x: 156, startPoint y: 18, endPoint x: 349, endPoint y: 44, distance: 194.7
click at [336, 621] on ul "Nube " at bounding box center [784, 635] width 1554 height 30
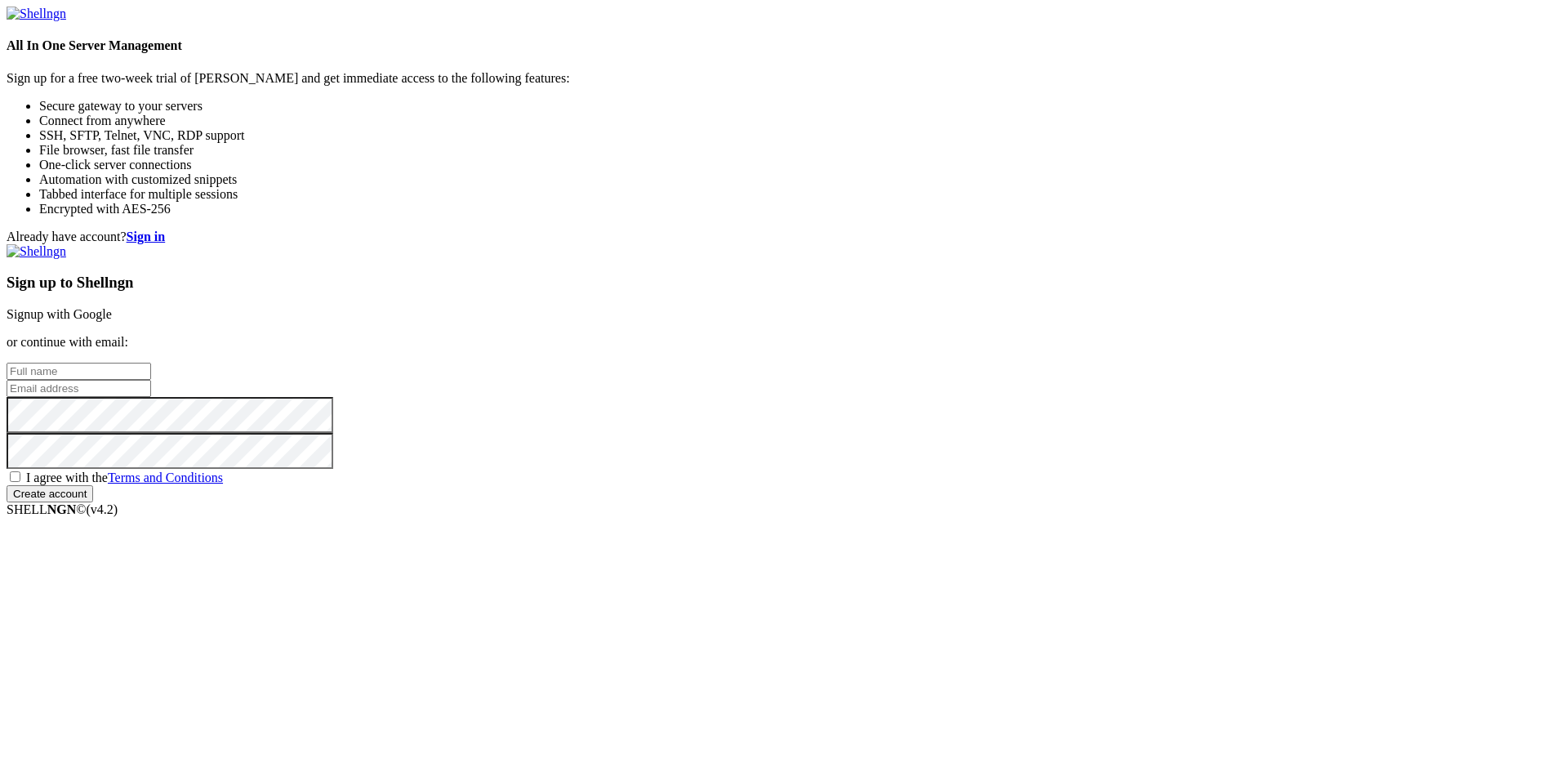
type input "[PERSON_NAME]"
click at [112, 307] on link "Signup with Google" at bounding box center [59, 314] width 105 height 14
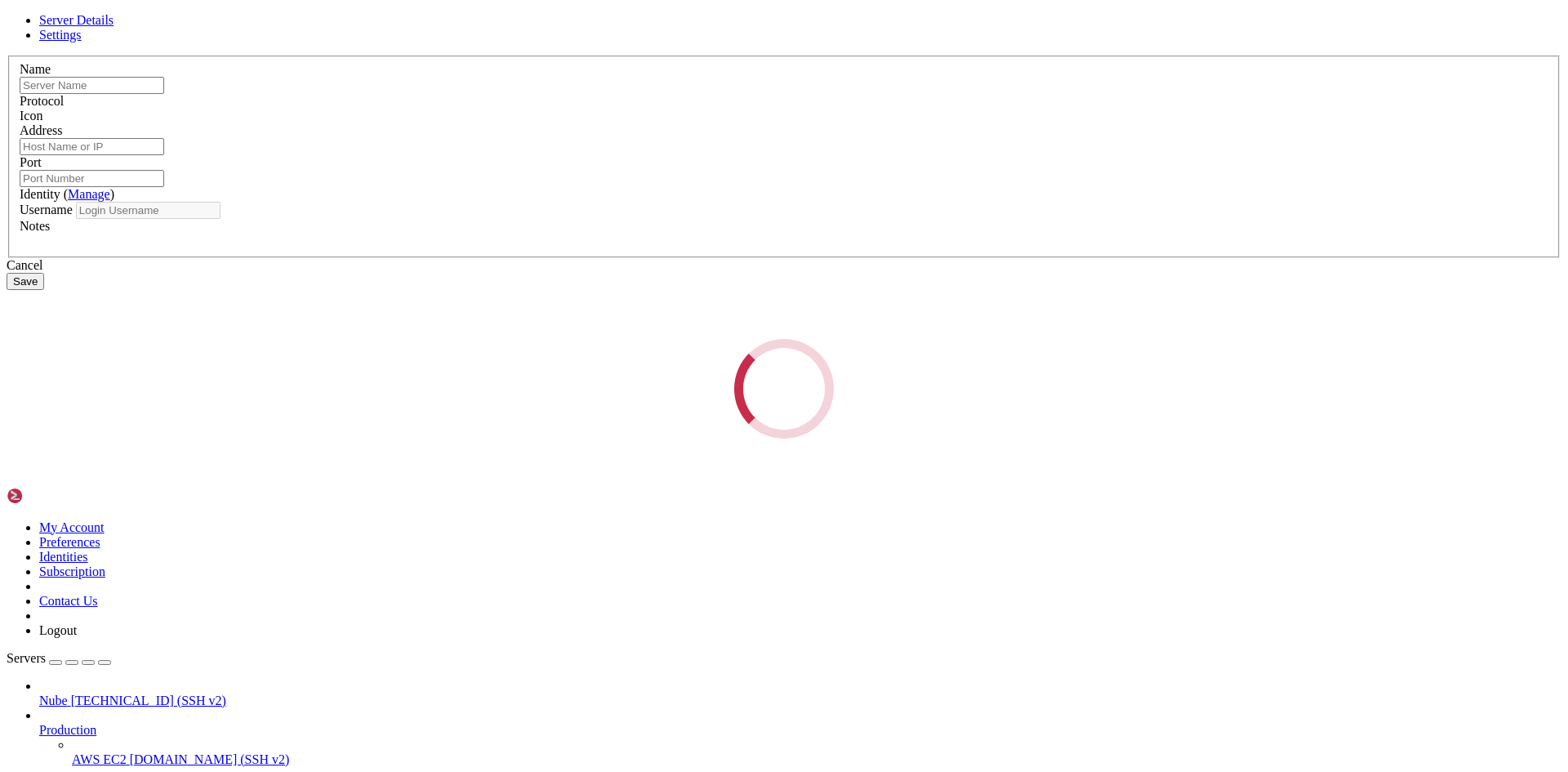
type input "Nube"
type input "[TECHNICAL_ID]"
type input "22"
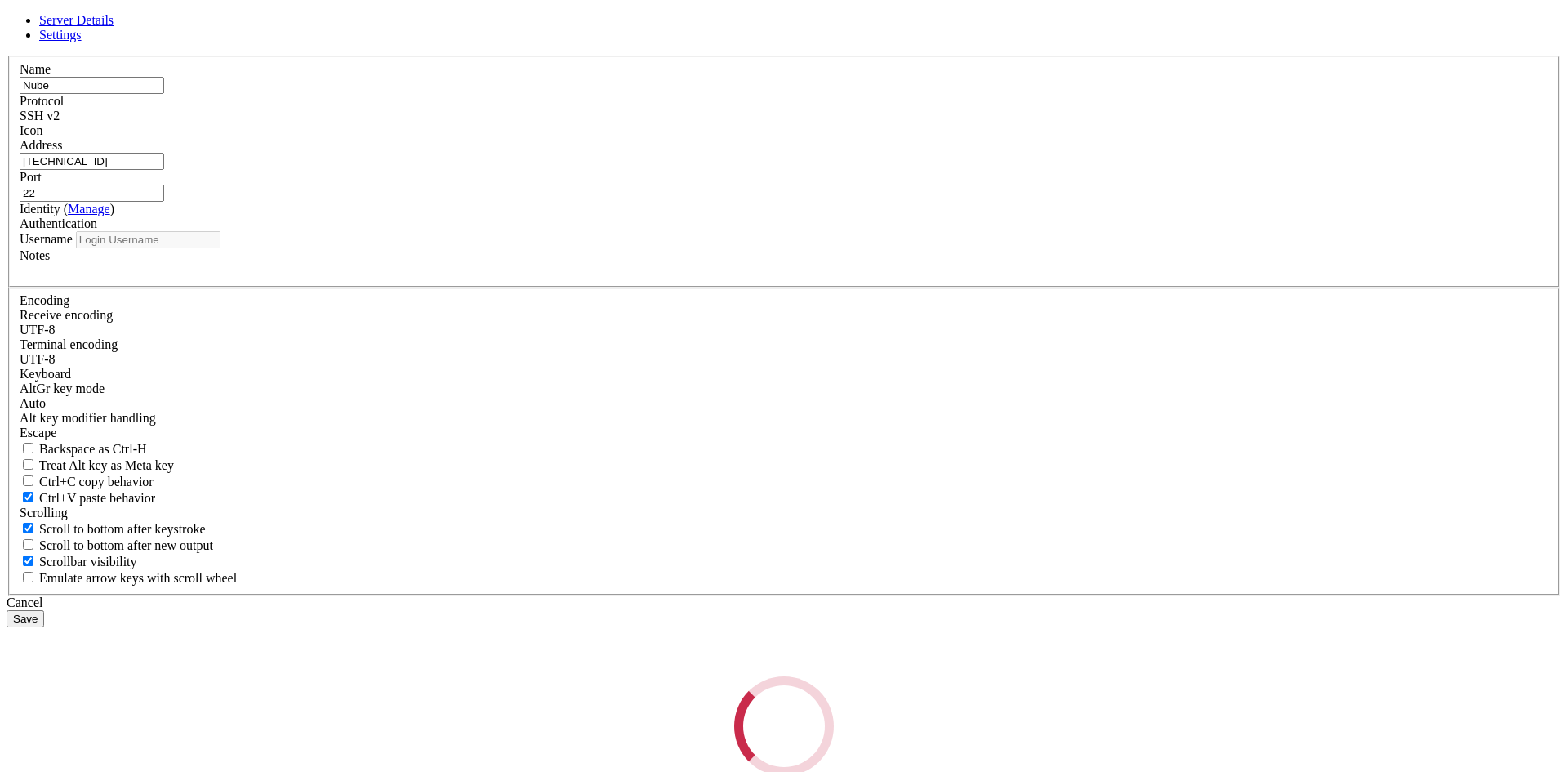
type input "Admin"
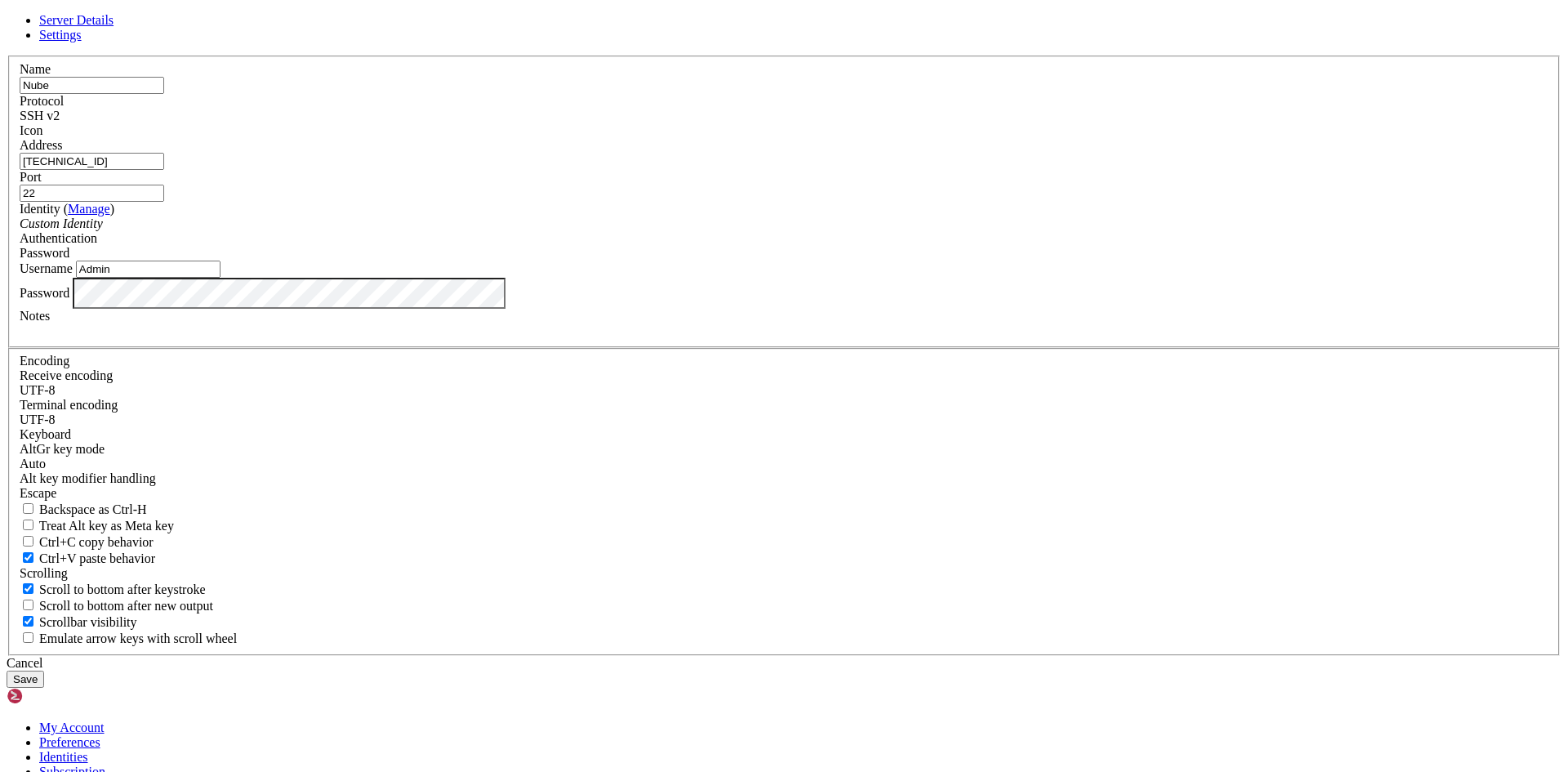
click at [220, 277] on input "Admin" at bounding box center [148, 269] width 144 height 17
click at [137, 369] on div "Server Details Settings Name Nube Protocol SSH v2 Icon" at bounding box center [784, 350] width 1554 height 674
click at [20, 138] on span at bounding box center [20, 138] width 0 height 0
click at [44, 670] on button "Save" at bounding box center [25, 679] width 37 height 17
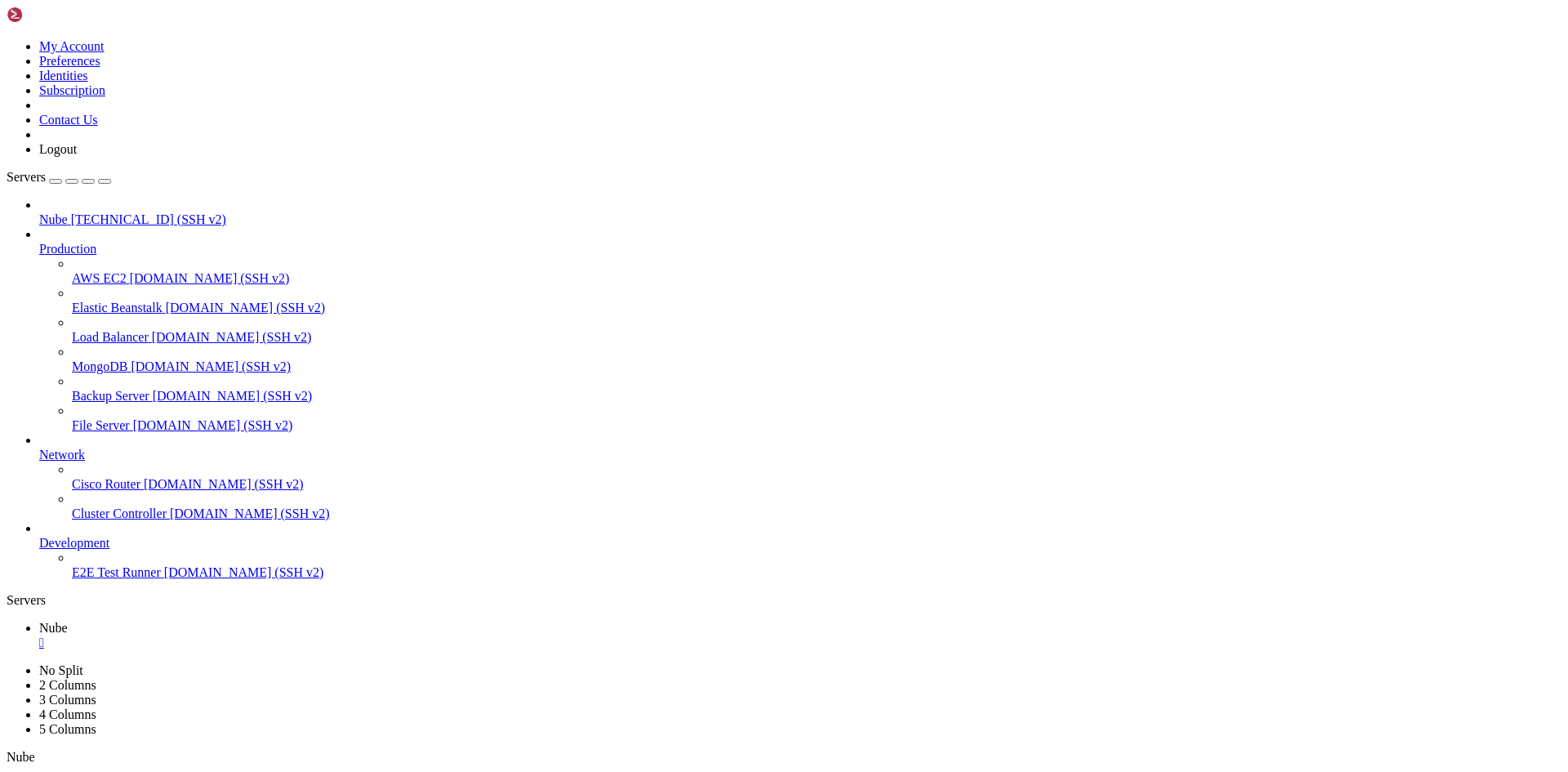
click at [41, 212] on link "Nube [TECHNICAL_ID] (SSH v2)" at bounding box center [800, 219] width 1522 height 14
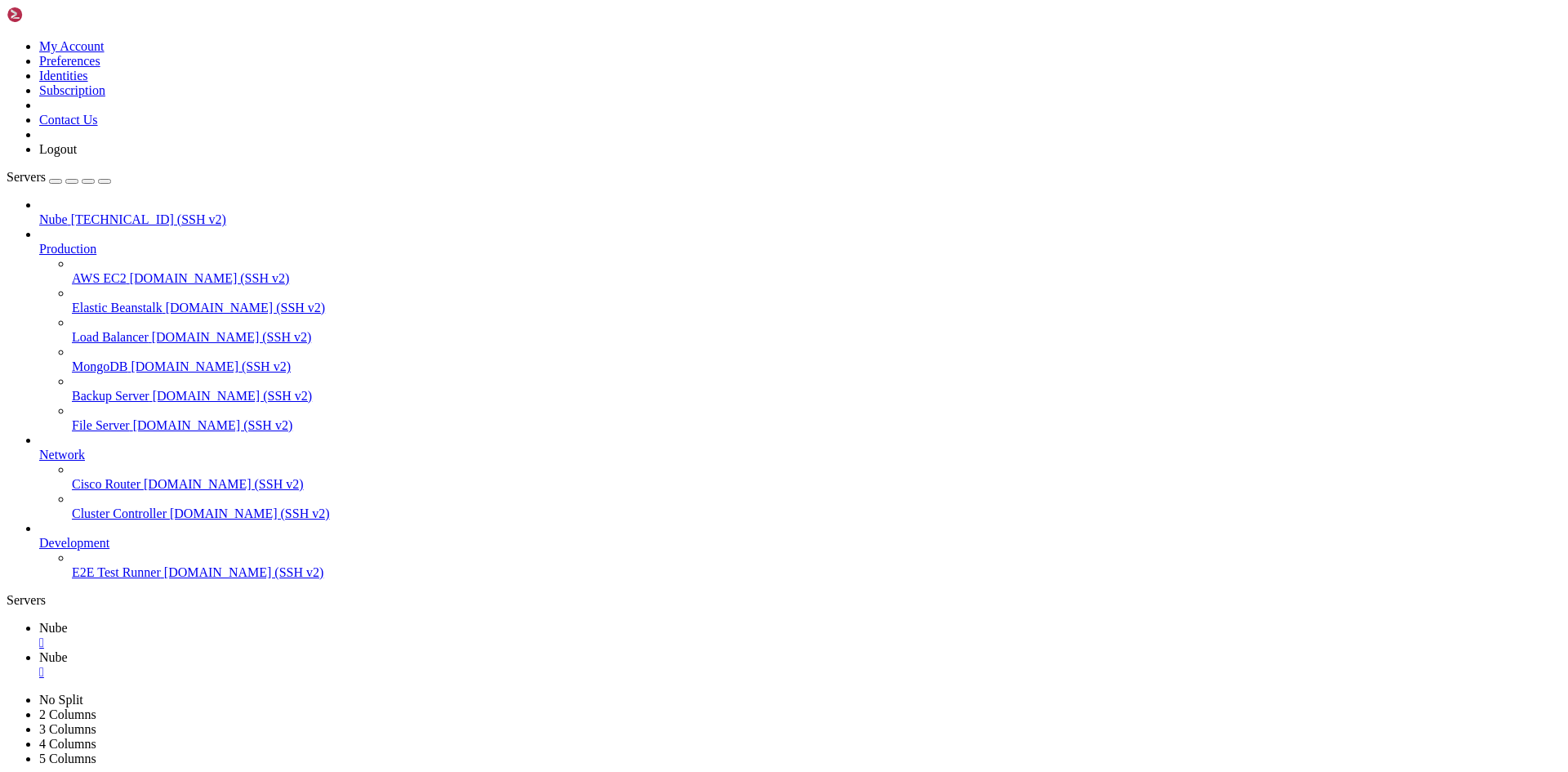
click at [272, 635] on div "" at bounding box center [800, 642] width 1522 height 14
click at [274, 635] on div "" at bounding box center [800, 642] width 1522 height 14
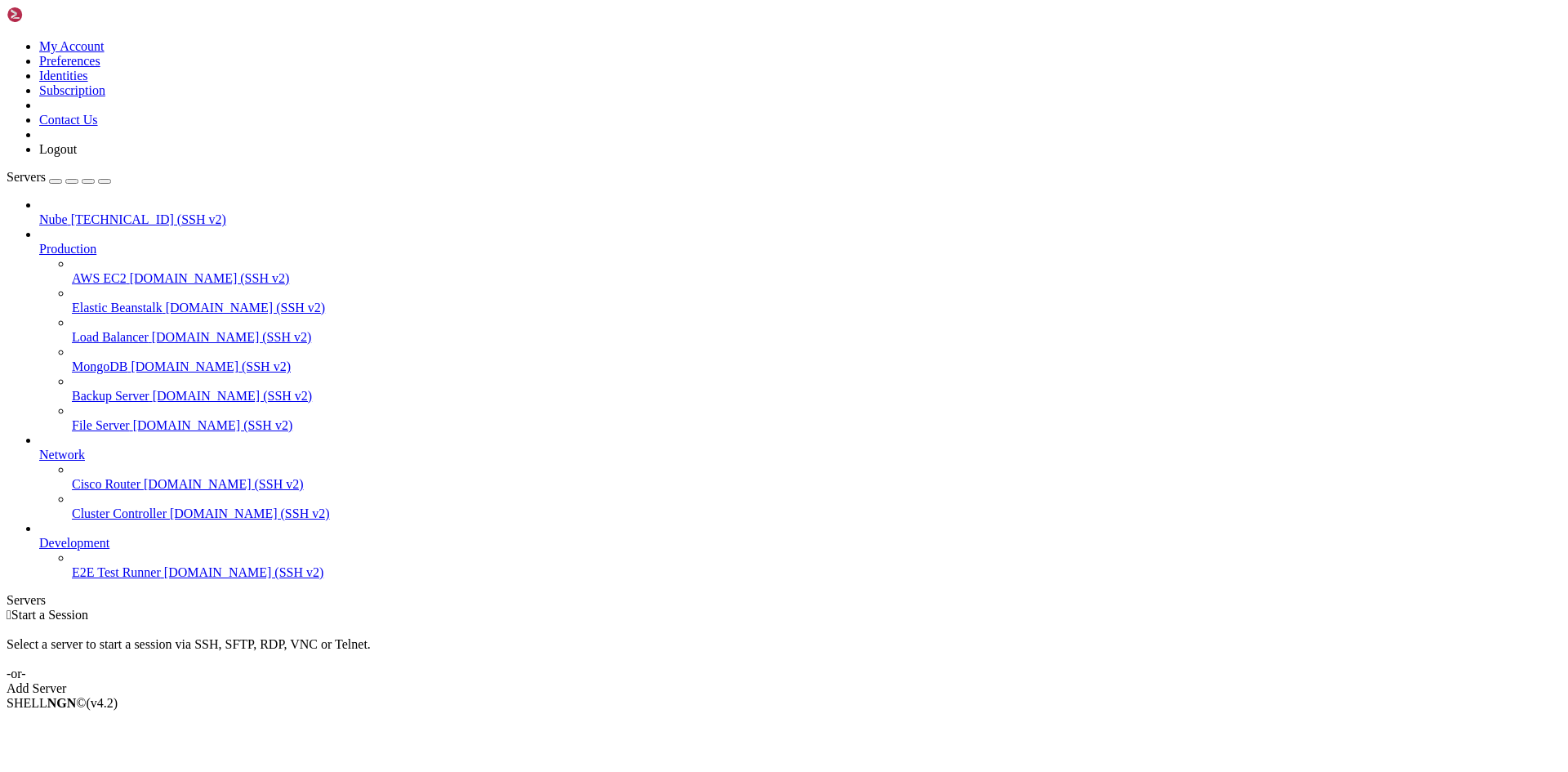
click at [68, 212] on span "Nube" at bounding box center [53, 219] width 29 height 14
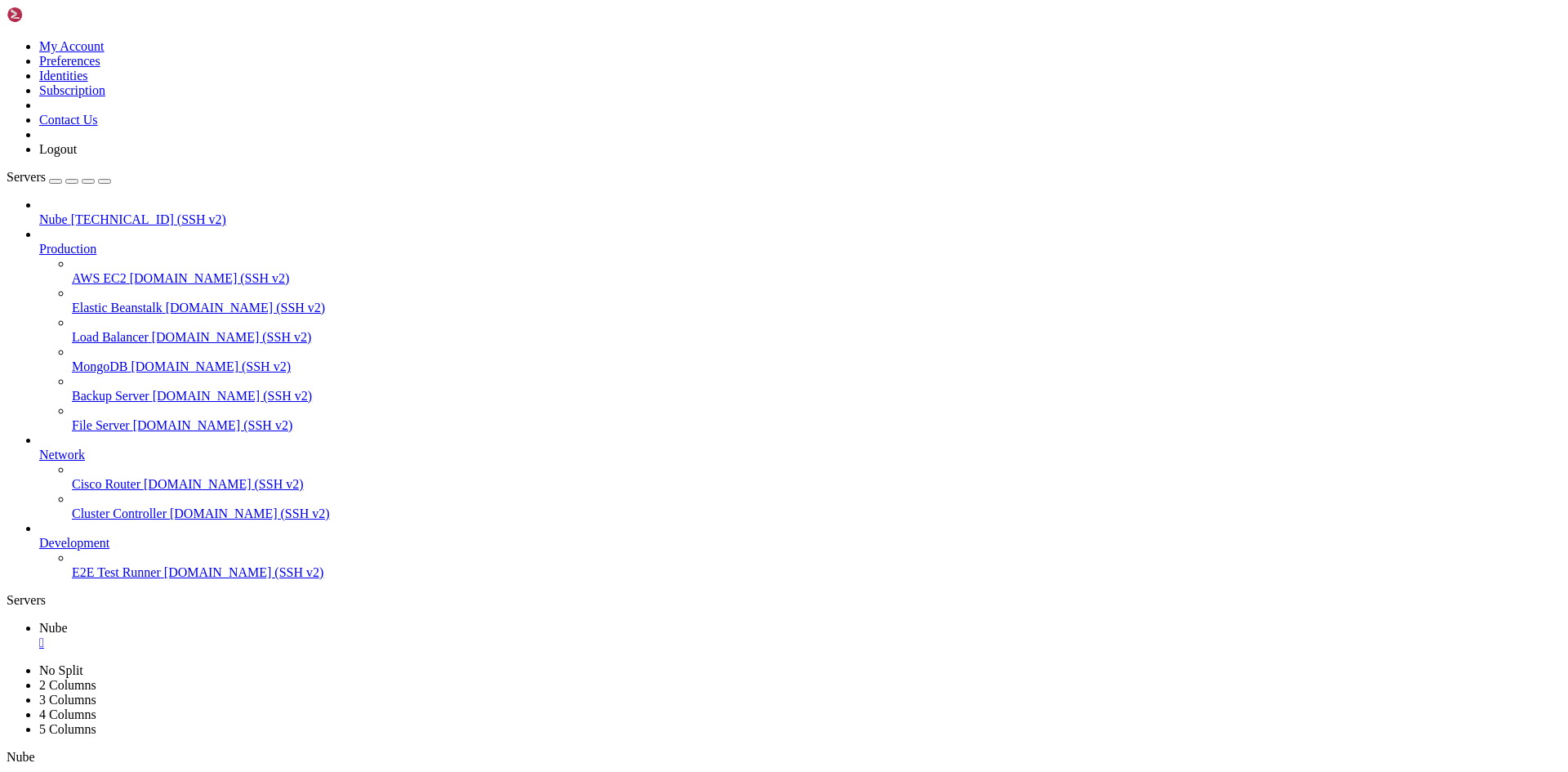
scroll to position [8, 2]
click at [95, 212] on link "Nube [TECHNICAL_ID] (SSH v2)" at bounding box center [800, 219] width 1522 height 14
click at [68, 212] on span "Nube" at bounding box center [53, 219] width 29 height 14
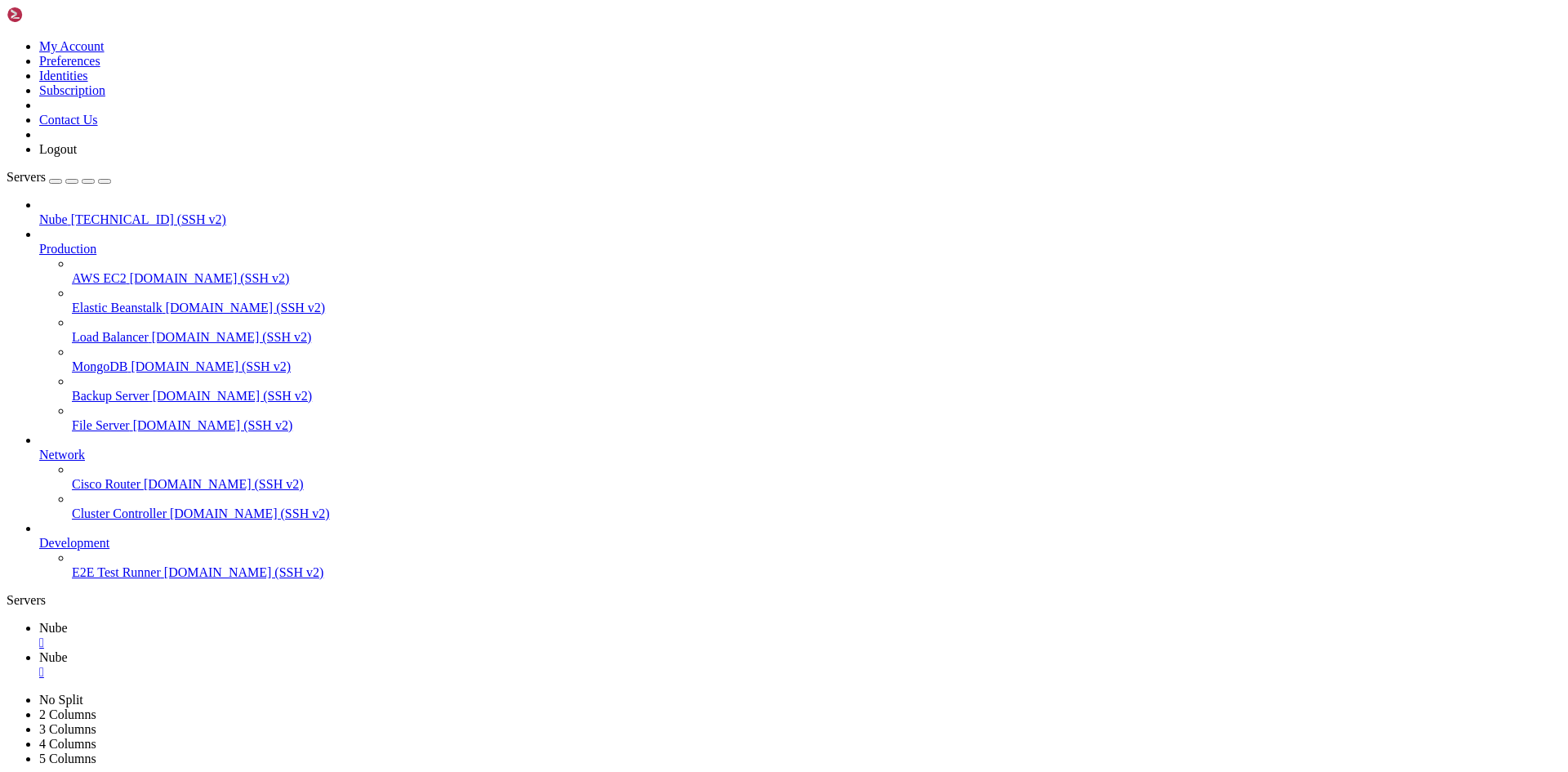
scroll to position [0, 0]
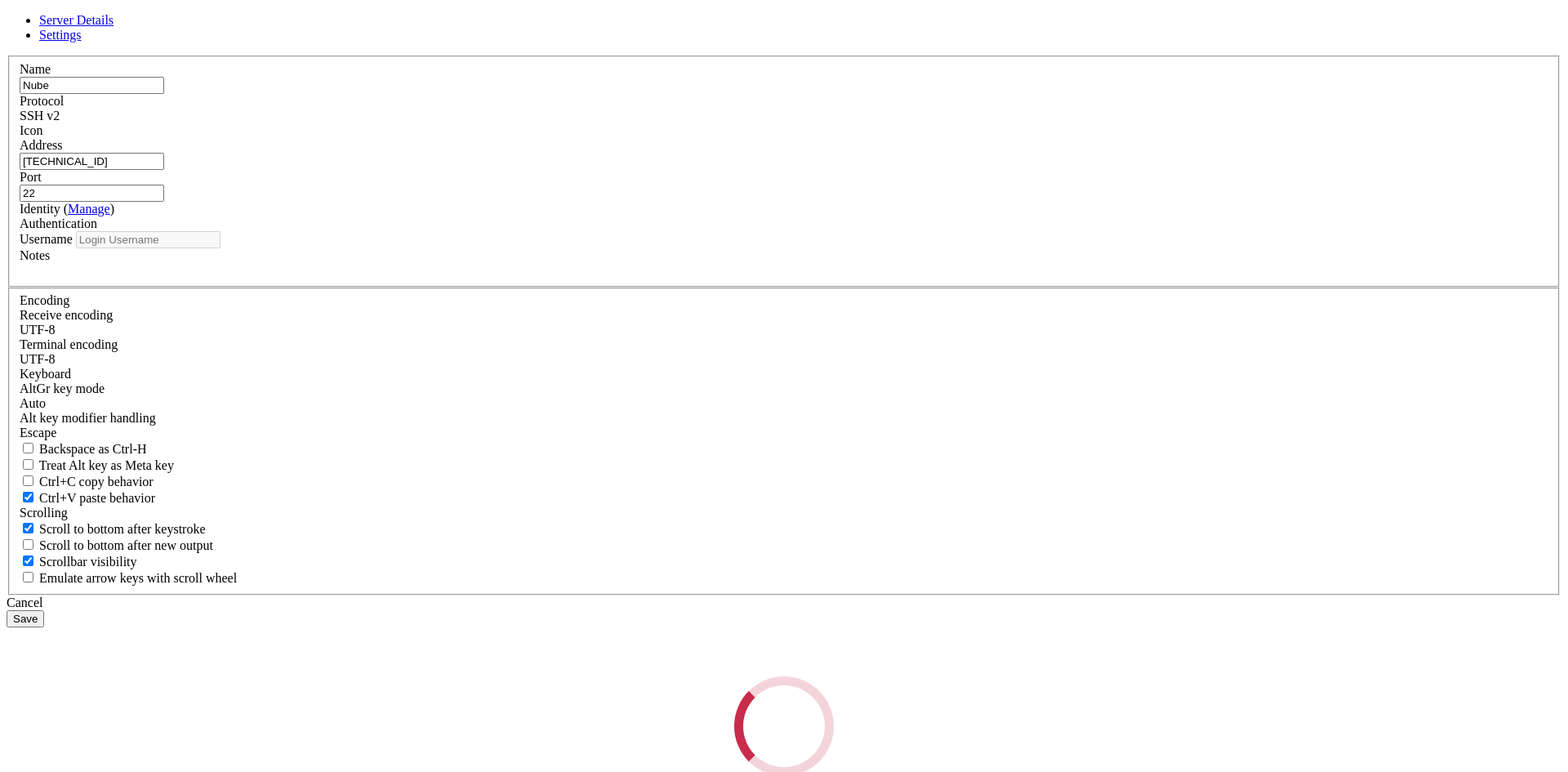
type input "Admin"
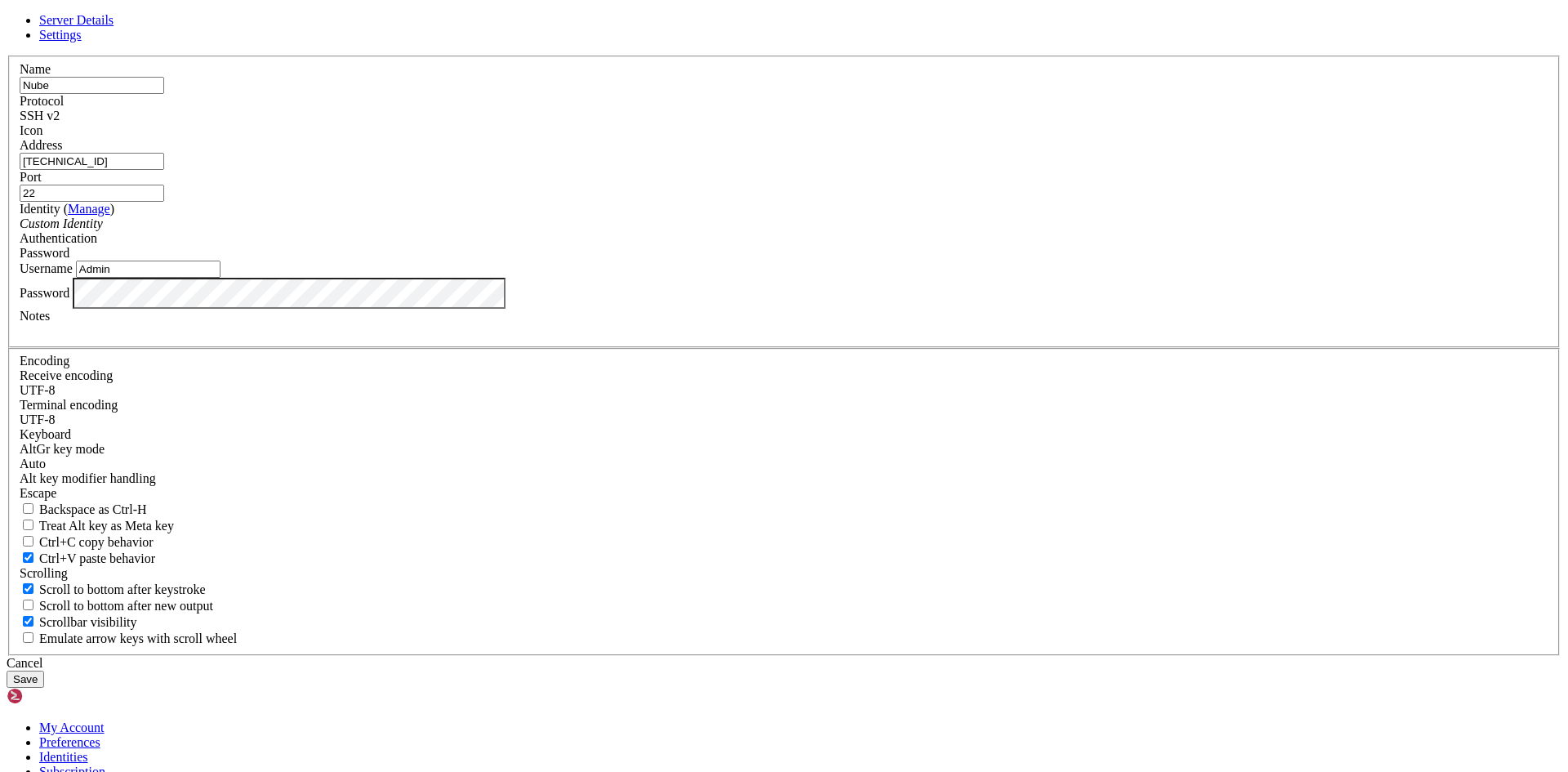
click at [44, 670] on button "Save" at bounding box center [25, 679] width 37 height 17
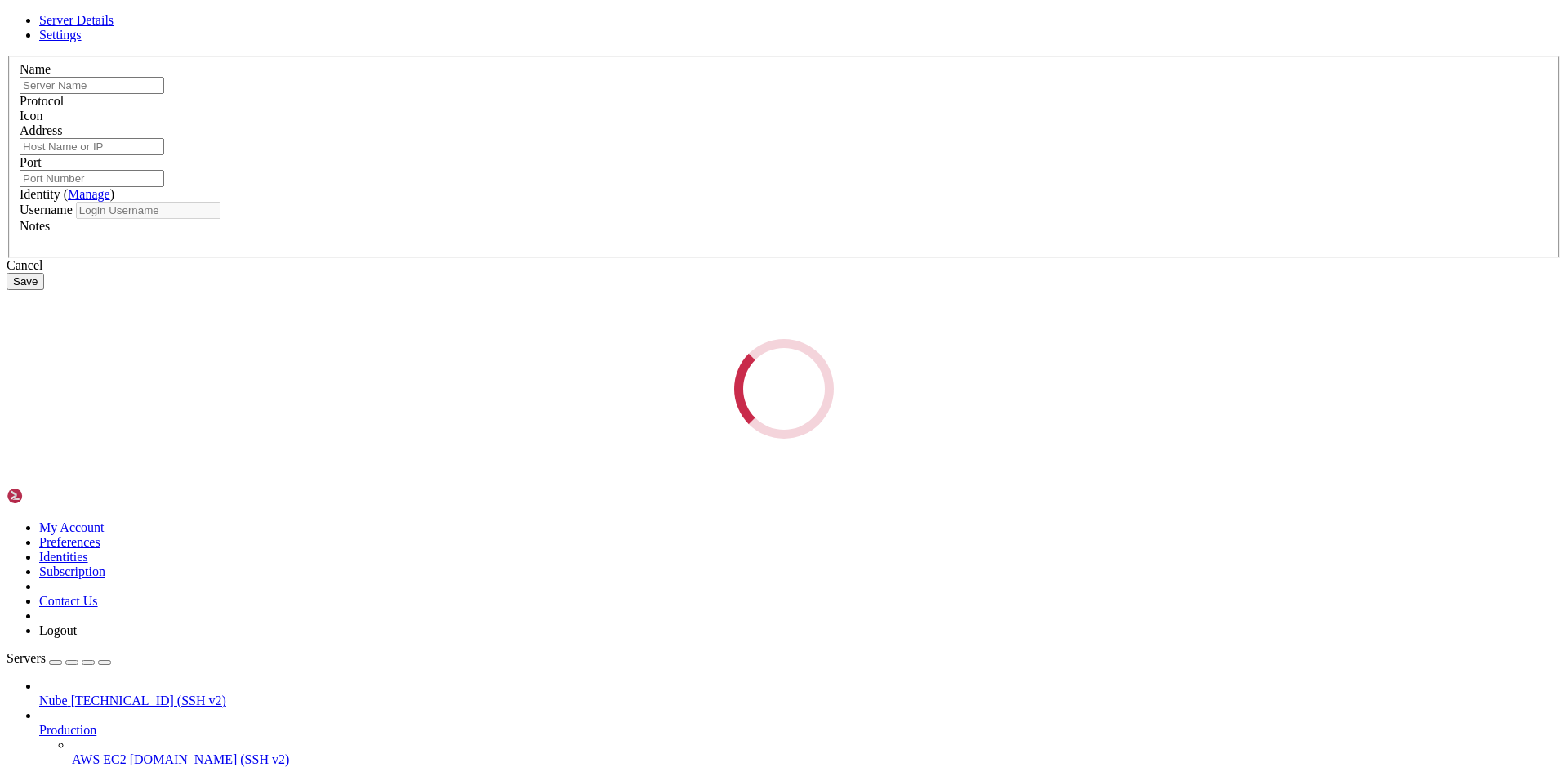
type input "Nube"
type input "[TECHNICAL_ID]"
type input "22"
type input "Admin"
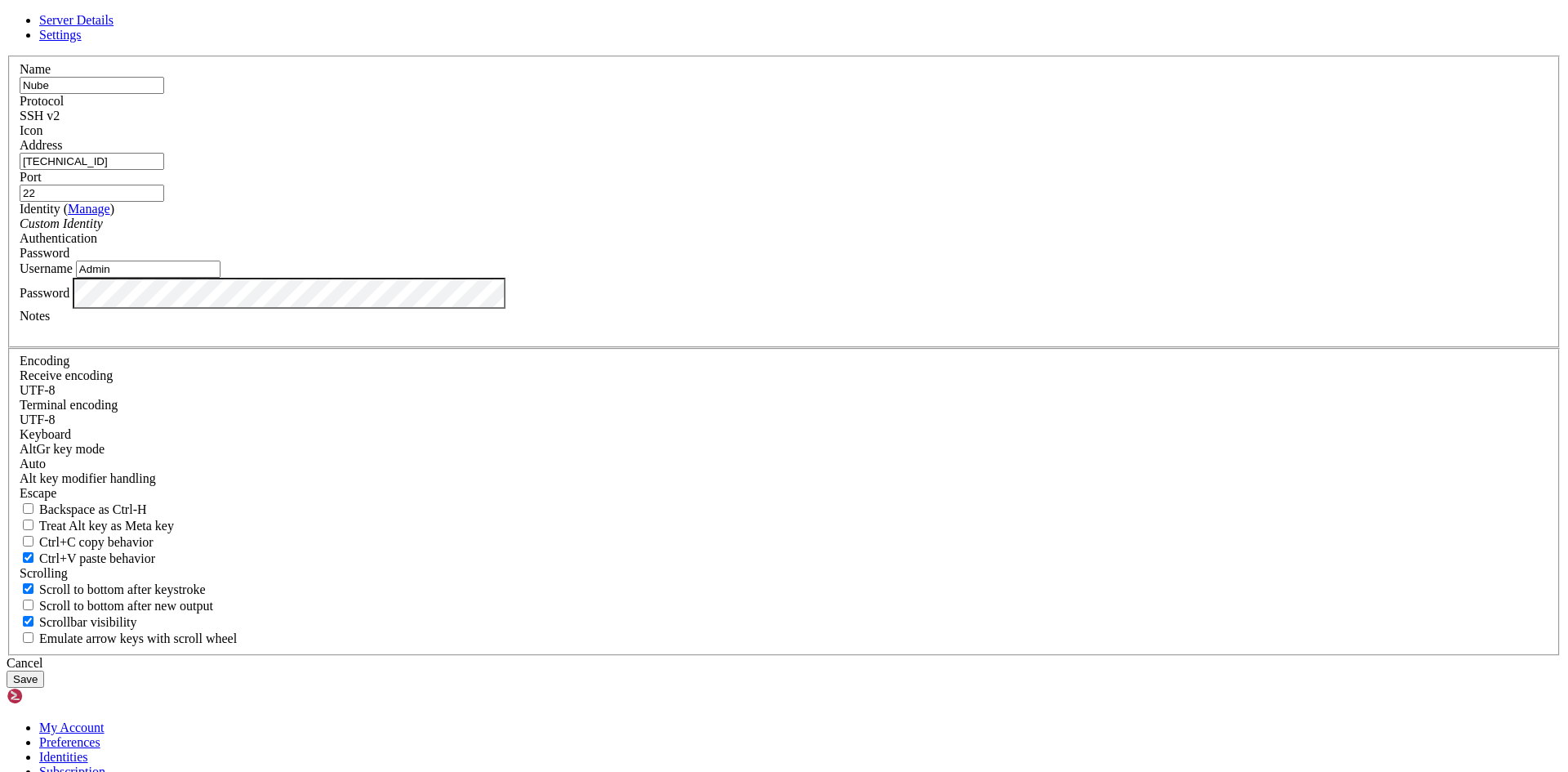
click at [283, 383] on div "Server Details Settings Name Nube Protocol SSH v2 Icon" at bounding box center [784, 350] width 1554 height 674
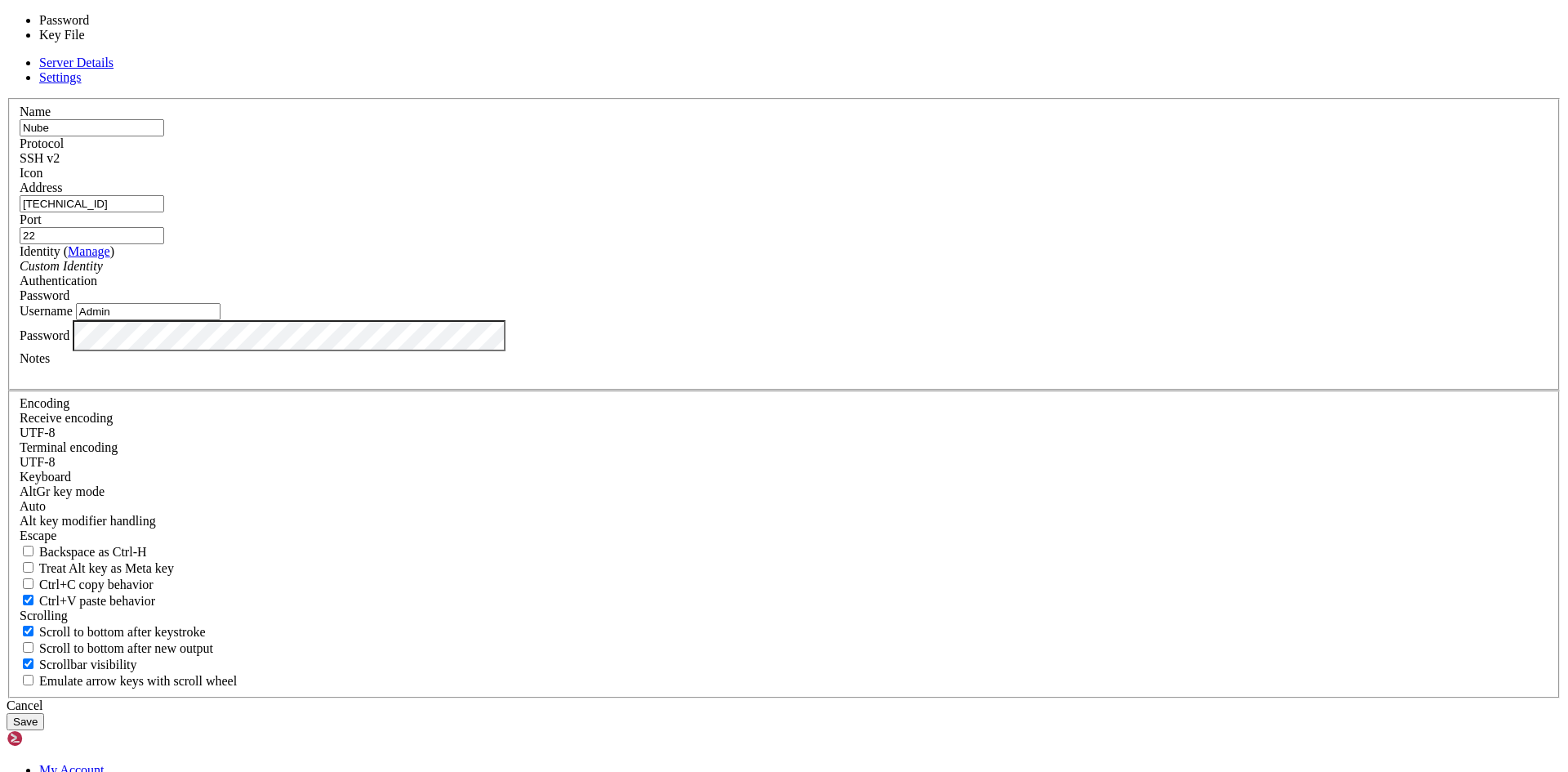
click at [901, 303] on div "Password" at bounding box center [784, 295] width 1528 height 14
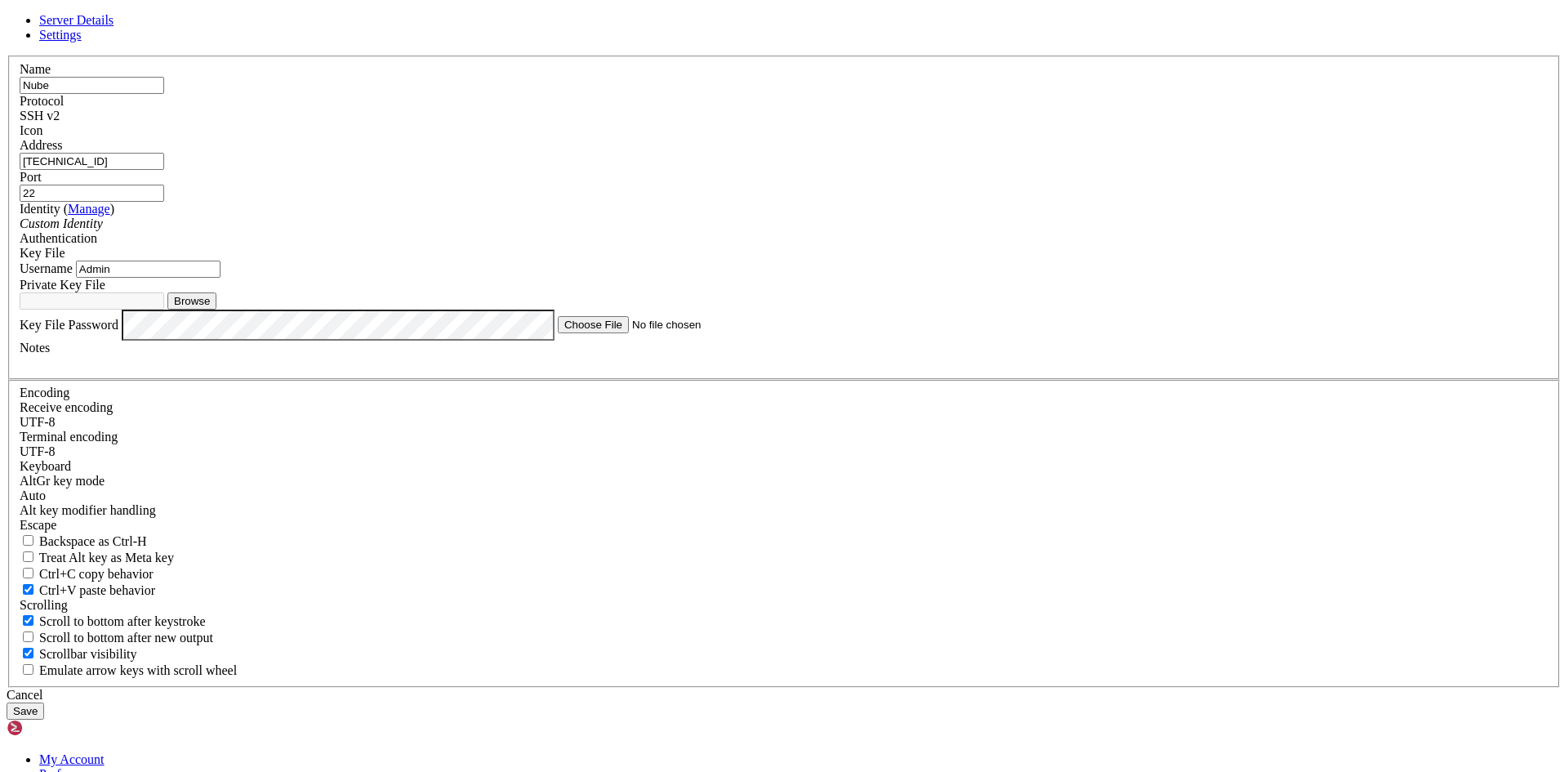
click at [892, 260] on div "Key File" at bounding box center [784, 253] width 1528 height 14
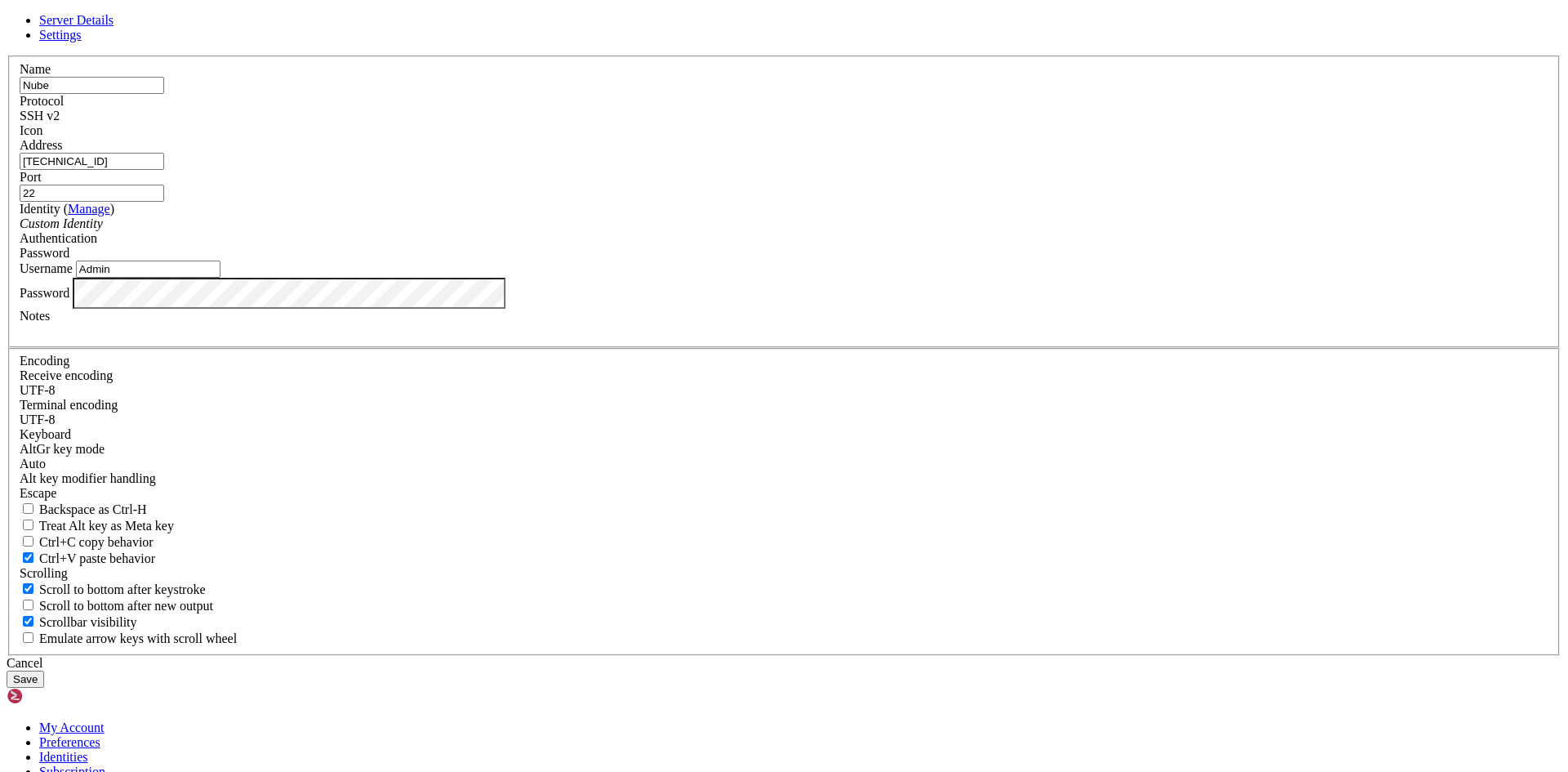
click at [559, 309] on div "Password" at bounding box center [784, 293] width 1528 height 31
click at [44, 670] on button "Save" at bounding box center [25, 679] width 37 height 17
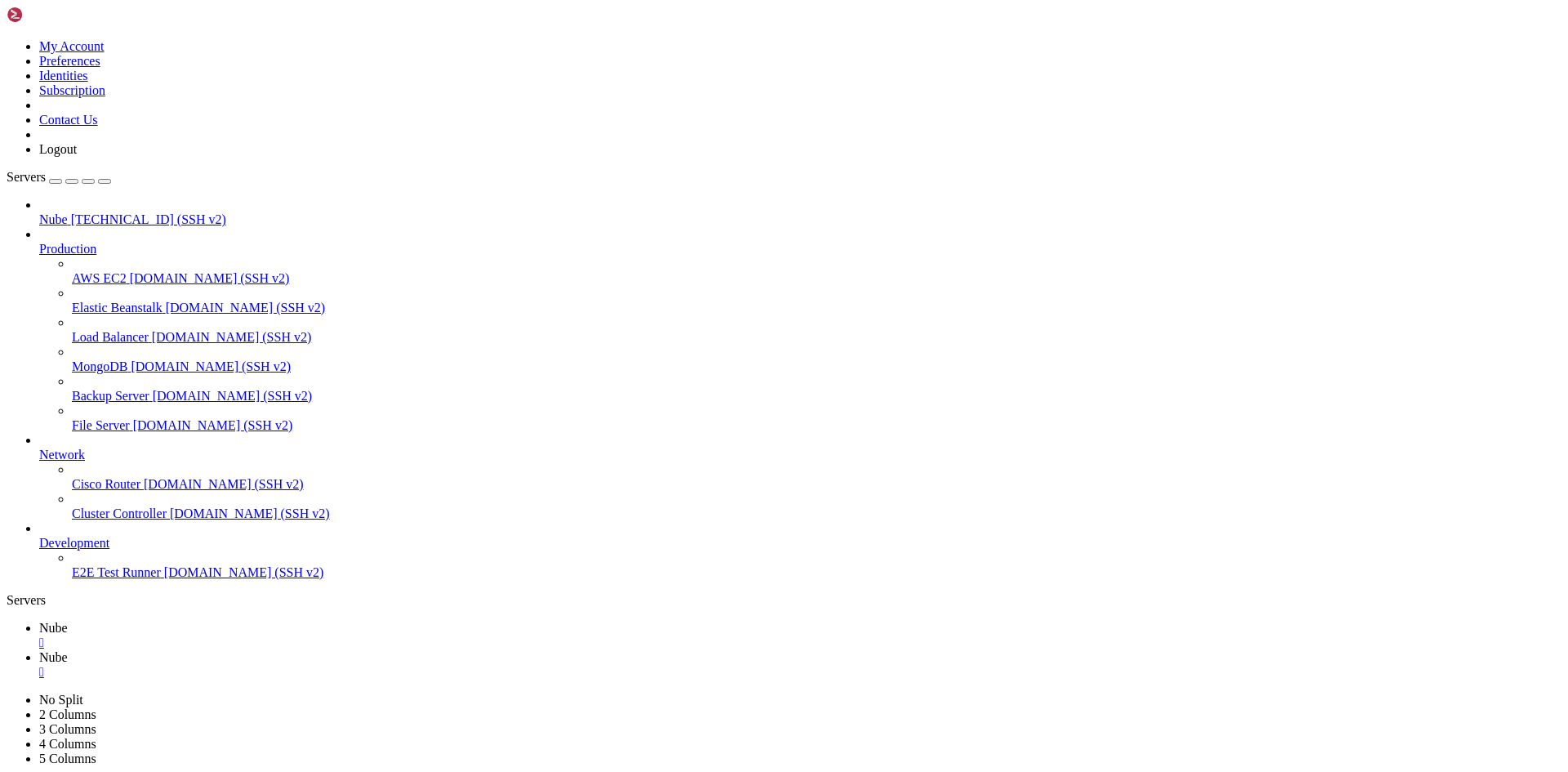
click at [68, 212] on span "Nube" at bounding box center [53, 219] width 29 height 14
click at [442, 694] on div "" at bounding box center [800, 701] width 1522 height 14
click at [359, 665] on div "" at bounding box center [800, 672] width 1522 height 14
click at [276, 635] on div "" at bounding box center [800, 642] width 1522 height 14
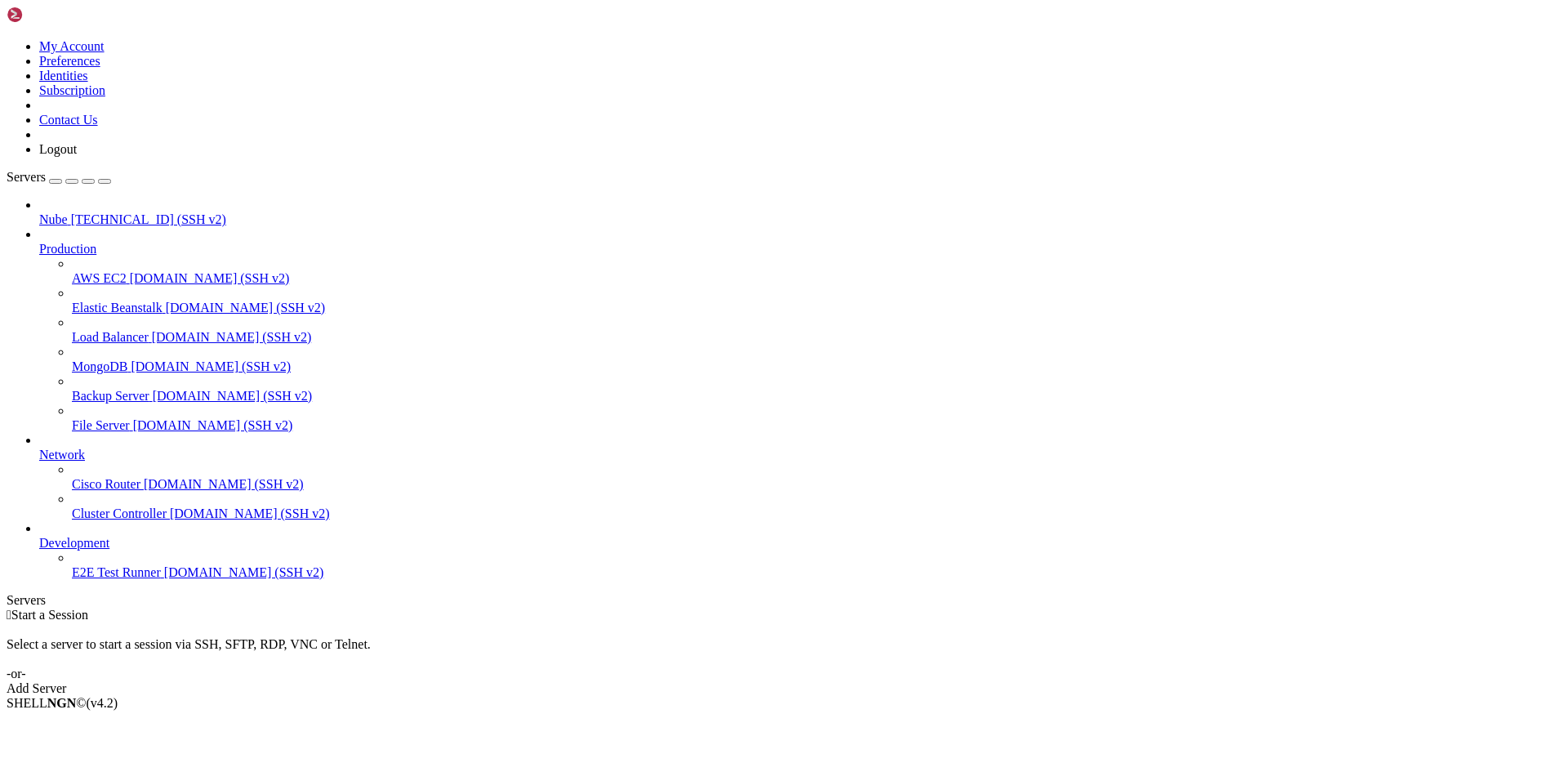
click at [117, 212] on span "[TECHNICAL_ID] (SSH v2)" at bounding box center [148, 219] width 155 height 14
